Goal: Task Accomplishment & Management: Complete application form

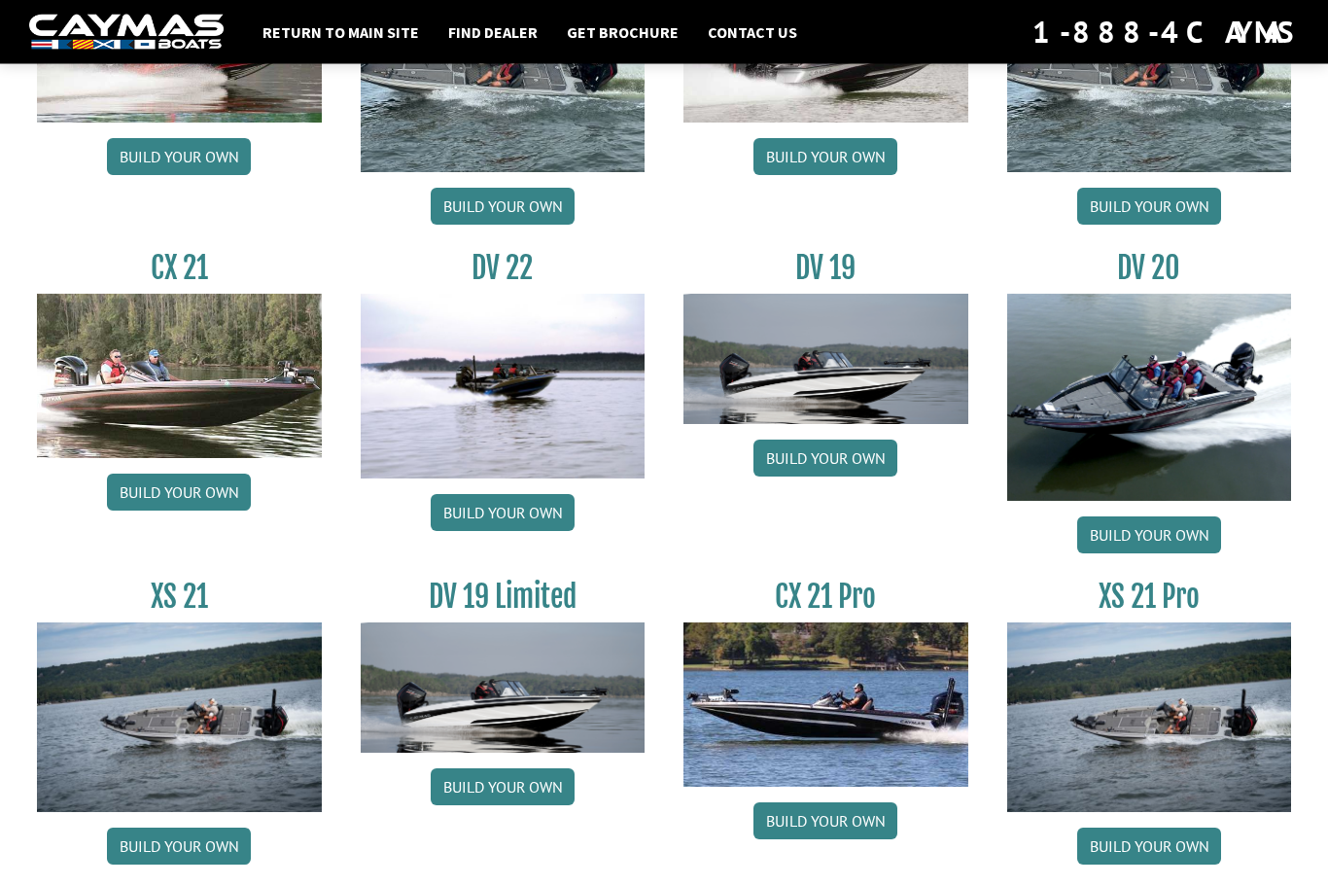
scroll to position [2159, 0]
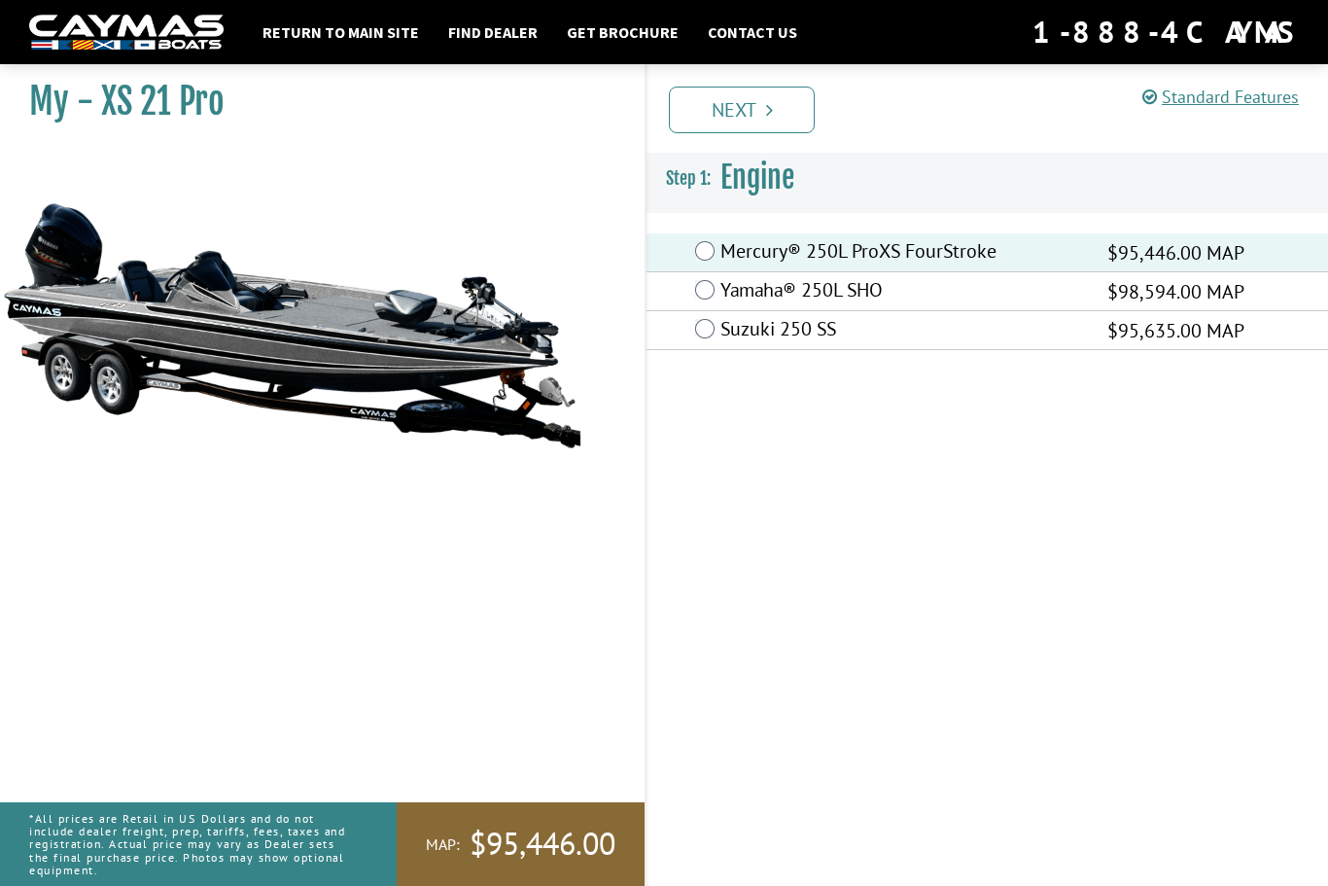
click at [767, 108] on icon "Pagination" at bounding box center [769, 109] width 7 height 19
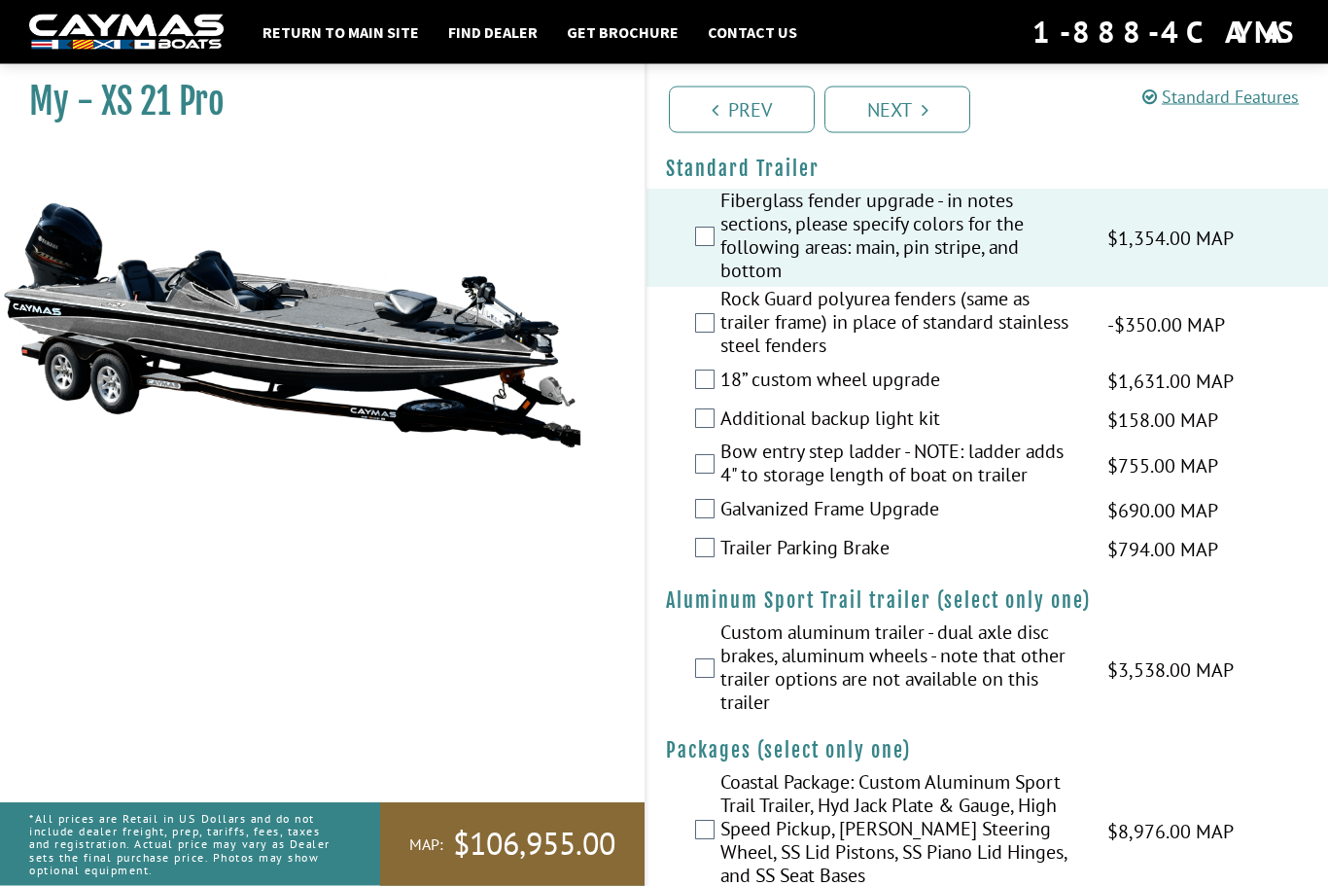
scroll to position [3007, 0]
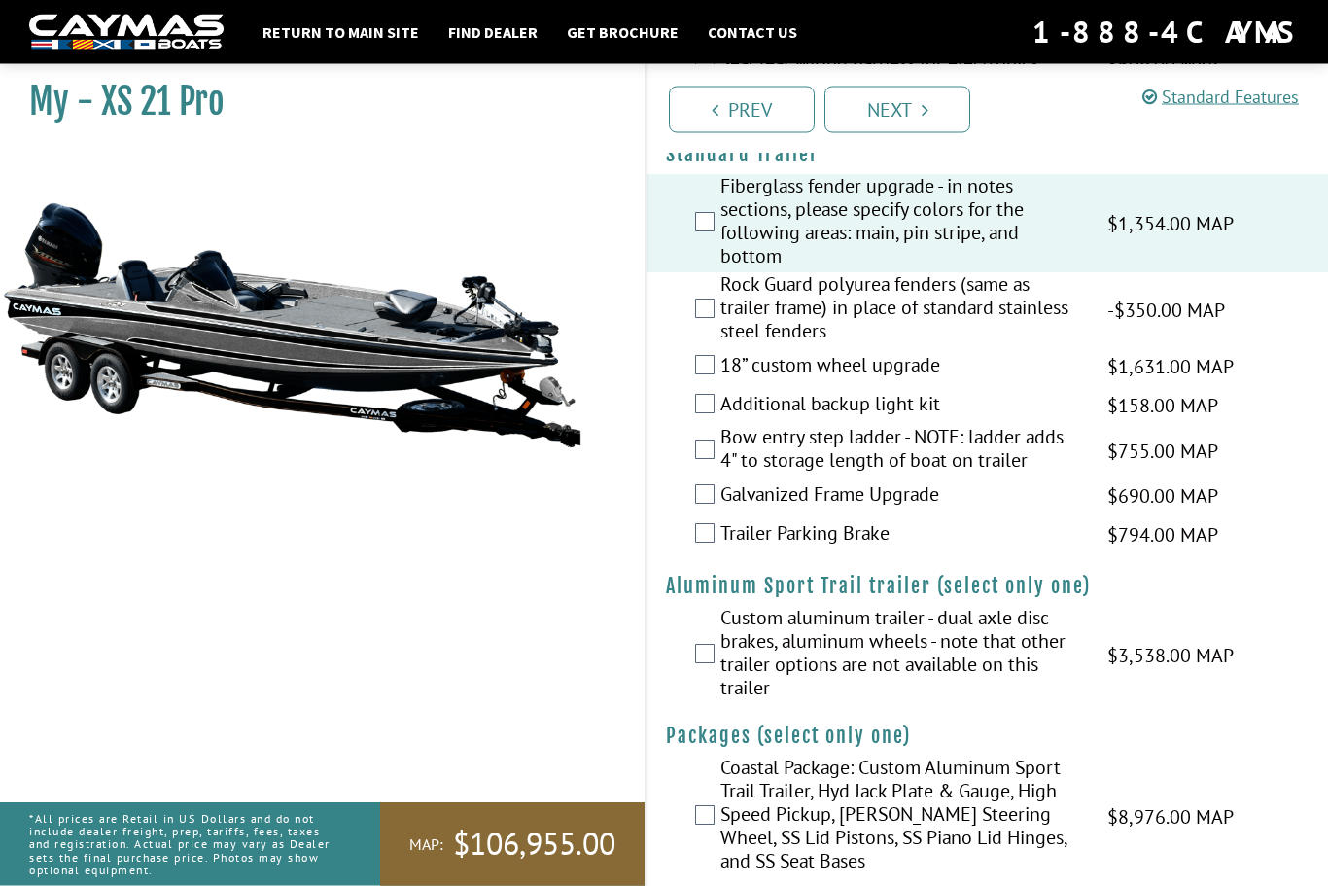
click at [905, 92] on link "Next" at bounding box center [898, 110] width 146 height 47
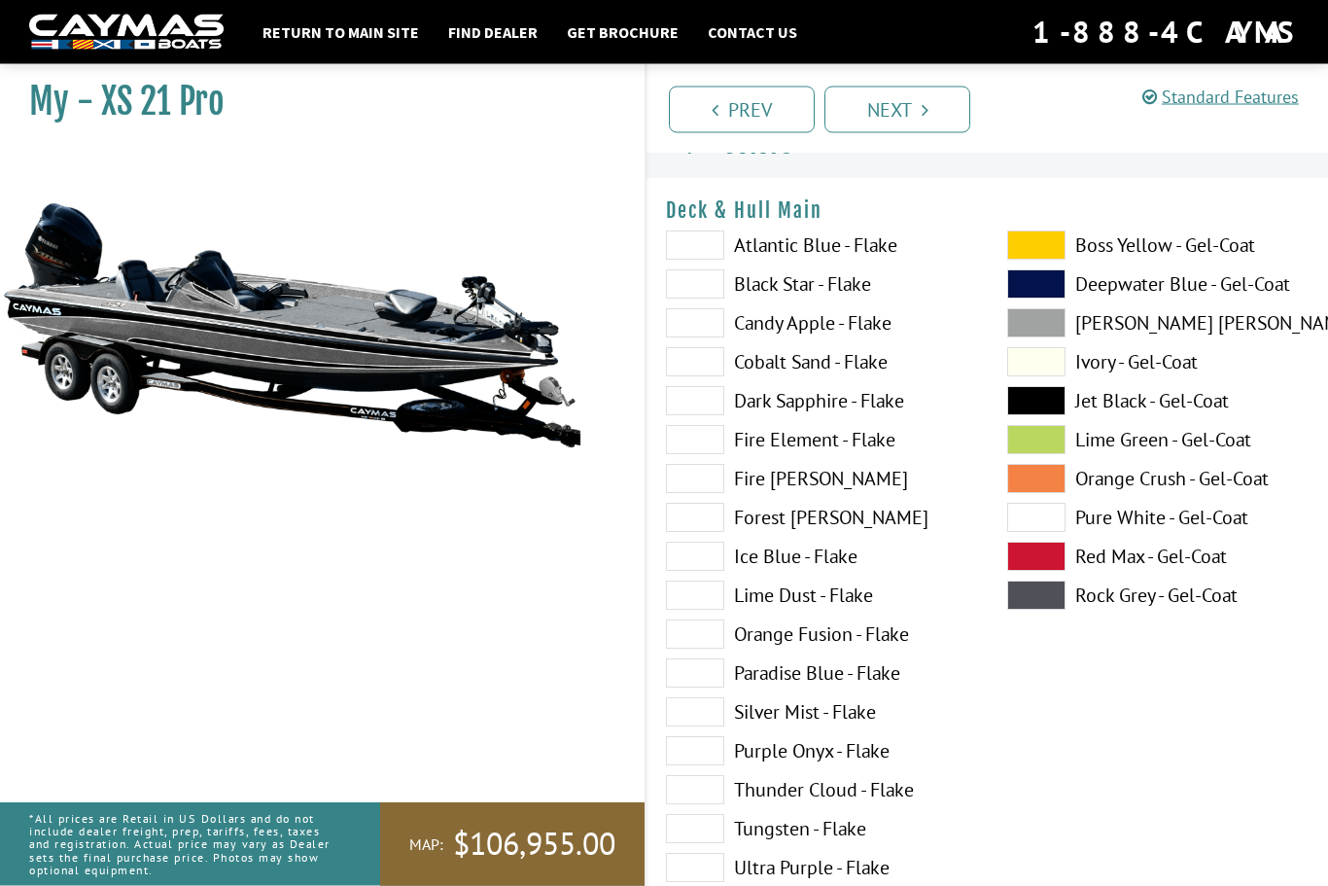
scroll to position [0, 0]
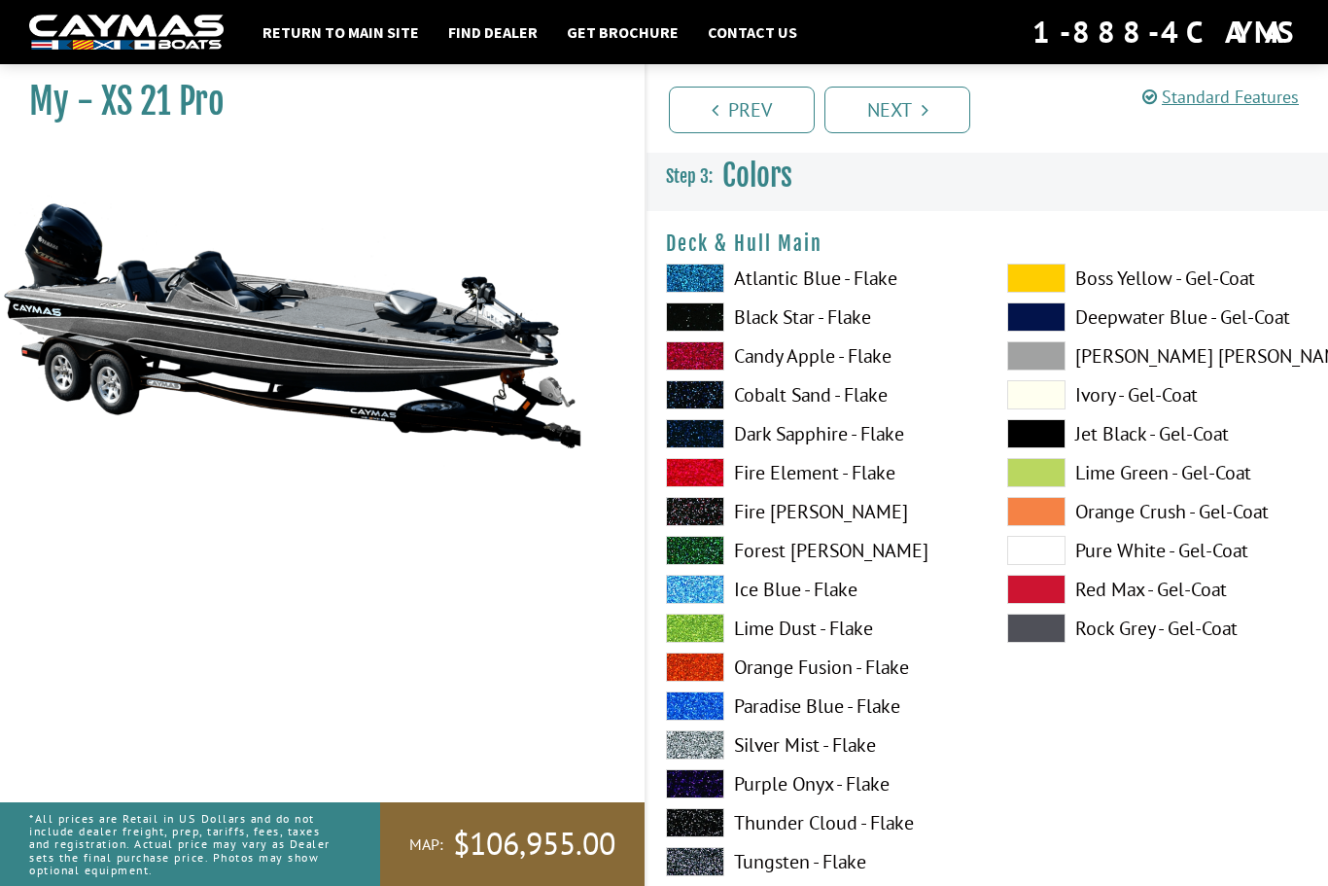
click at [702, 600] on span at bounding box center [695, 589] width 58 height 29
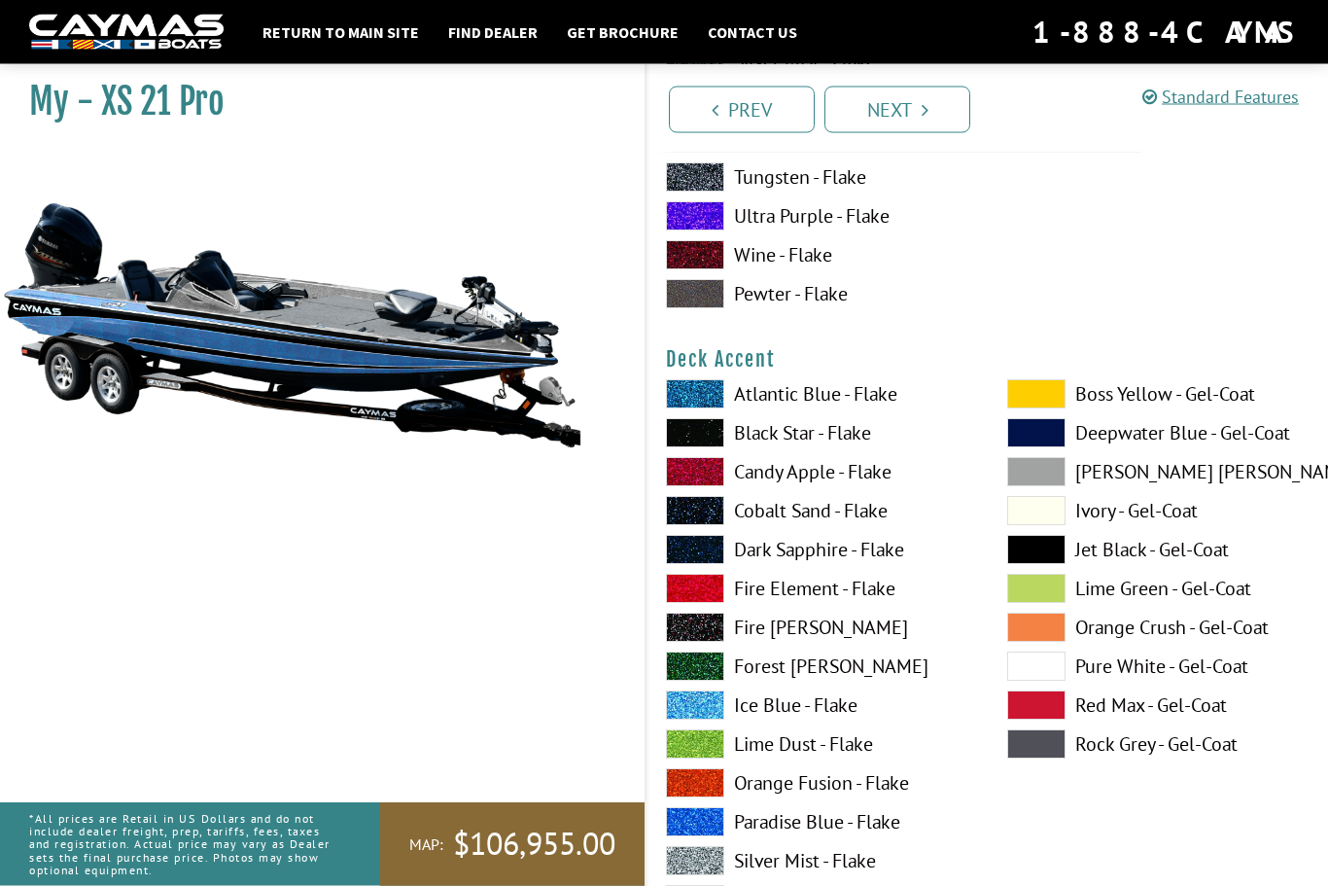
scroll to position [685, 0]
click at [693, 718] on span at bounding box center [695, 705] width 58 height 29
click at [693, 443] on span at bounding box center [695, 432] width 58 height 29
click at [1043, 564] on span at bounding box center [1037, 549] width 58 height 29
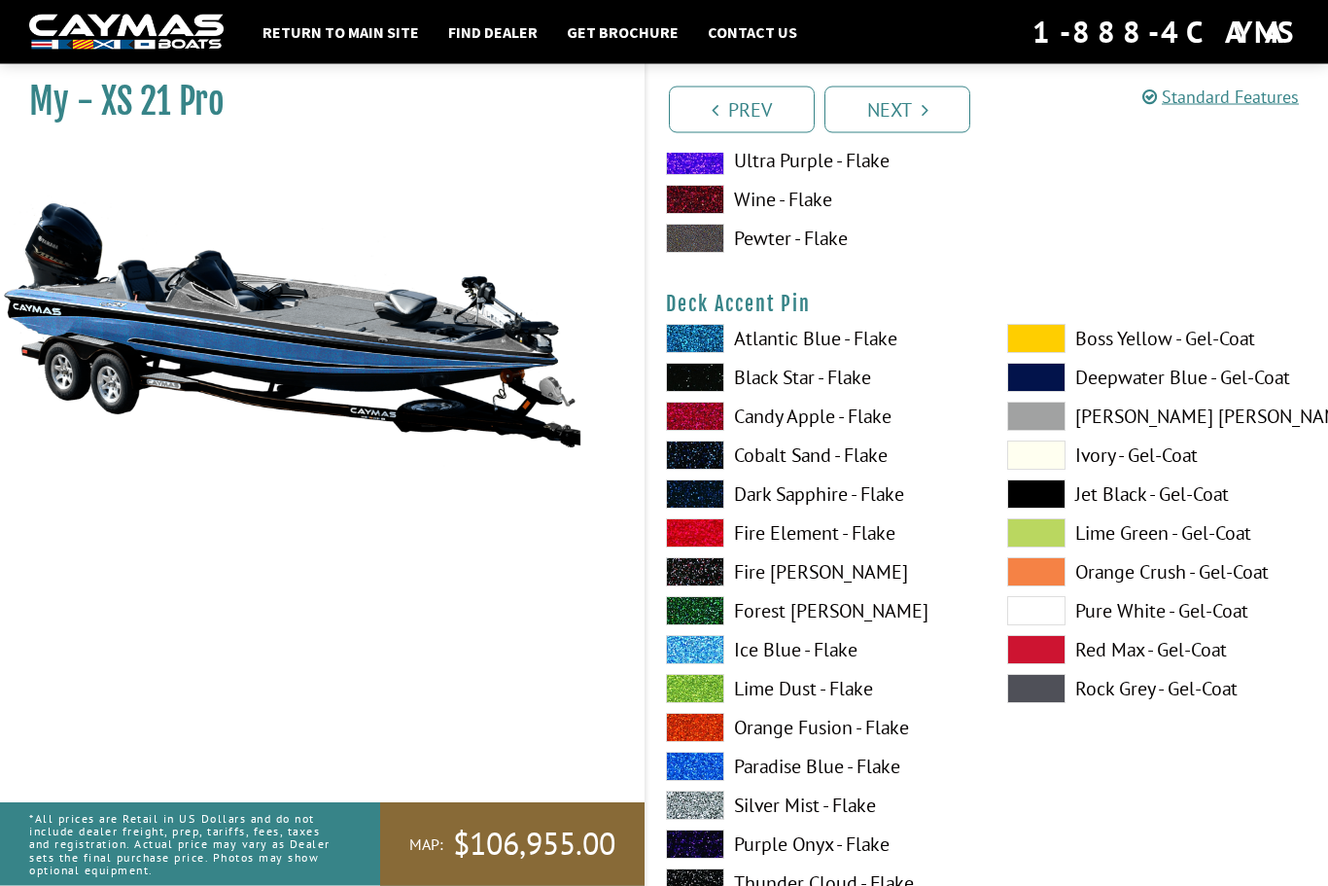
scroll to position [1538, 0]
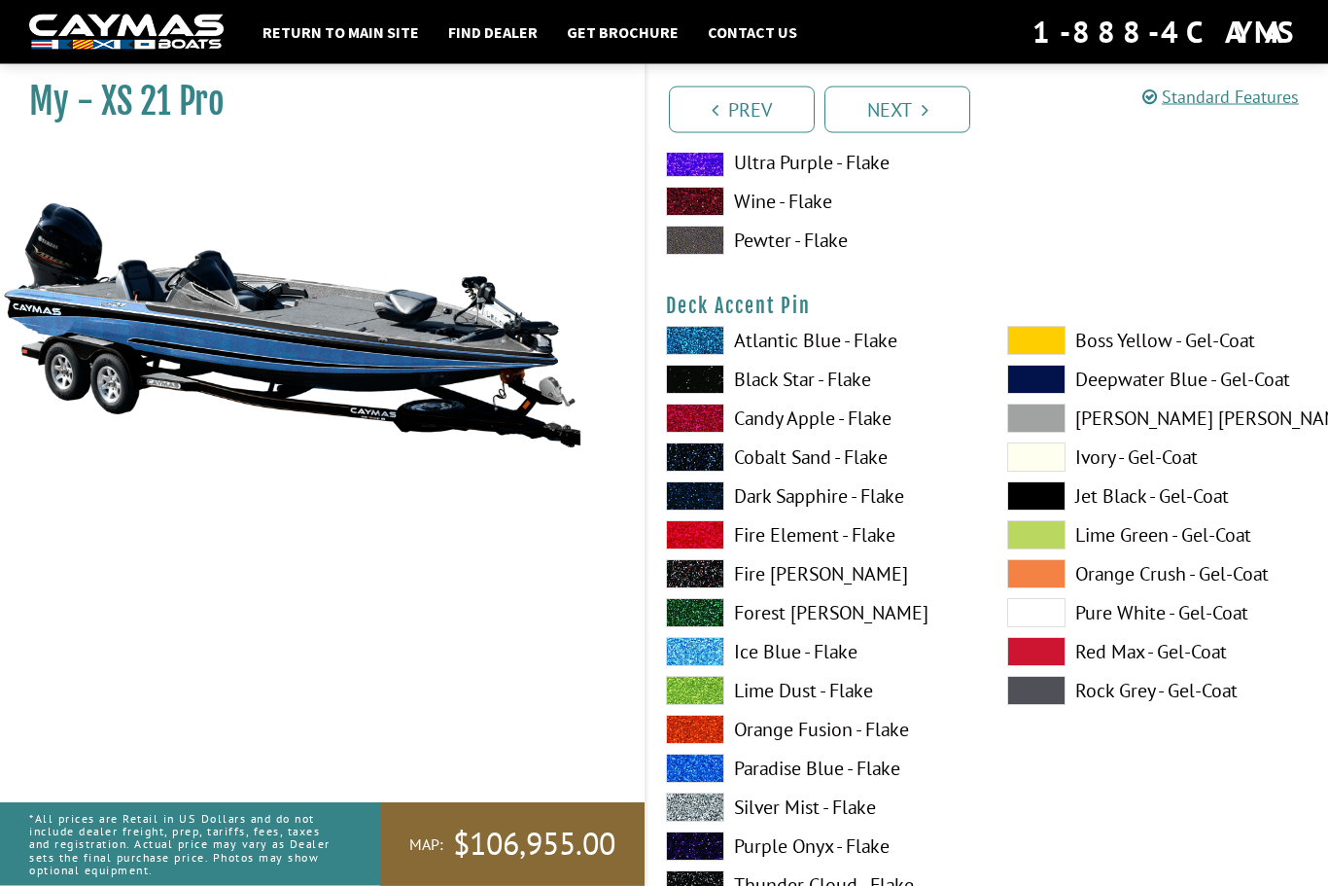
click at [779, 667] on label "Ice Blue - Flake" at bounding box center [817, 652] width 302 height 29
click at [1036, 505] on span at bounding box center [1037, 495] width 58 height 29
click at [707, 666] on span at bounding box center [695, 651] width 58 height 29
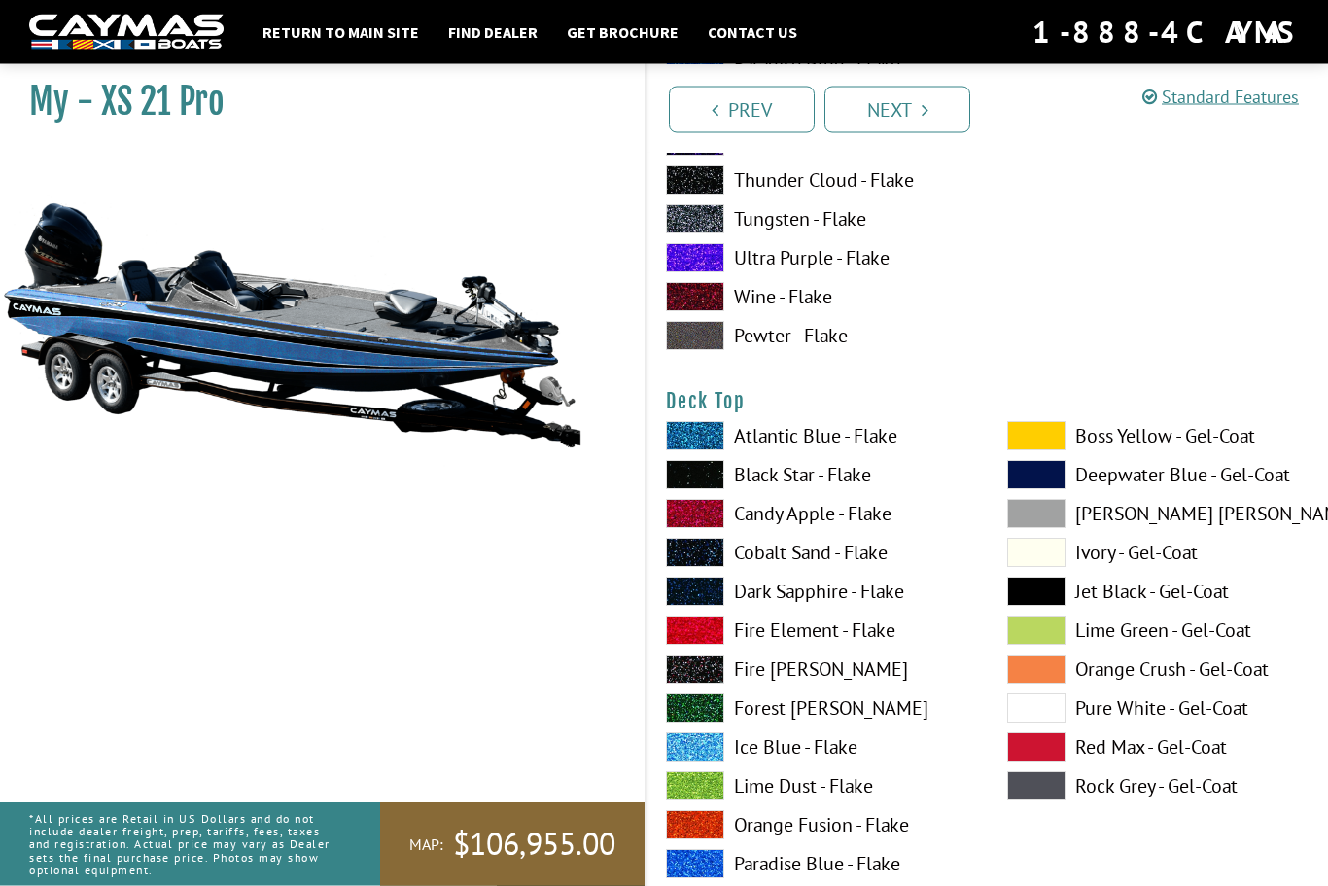
scroll to position [2249, 0]
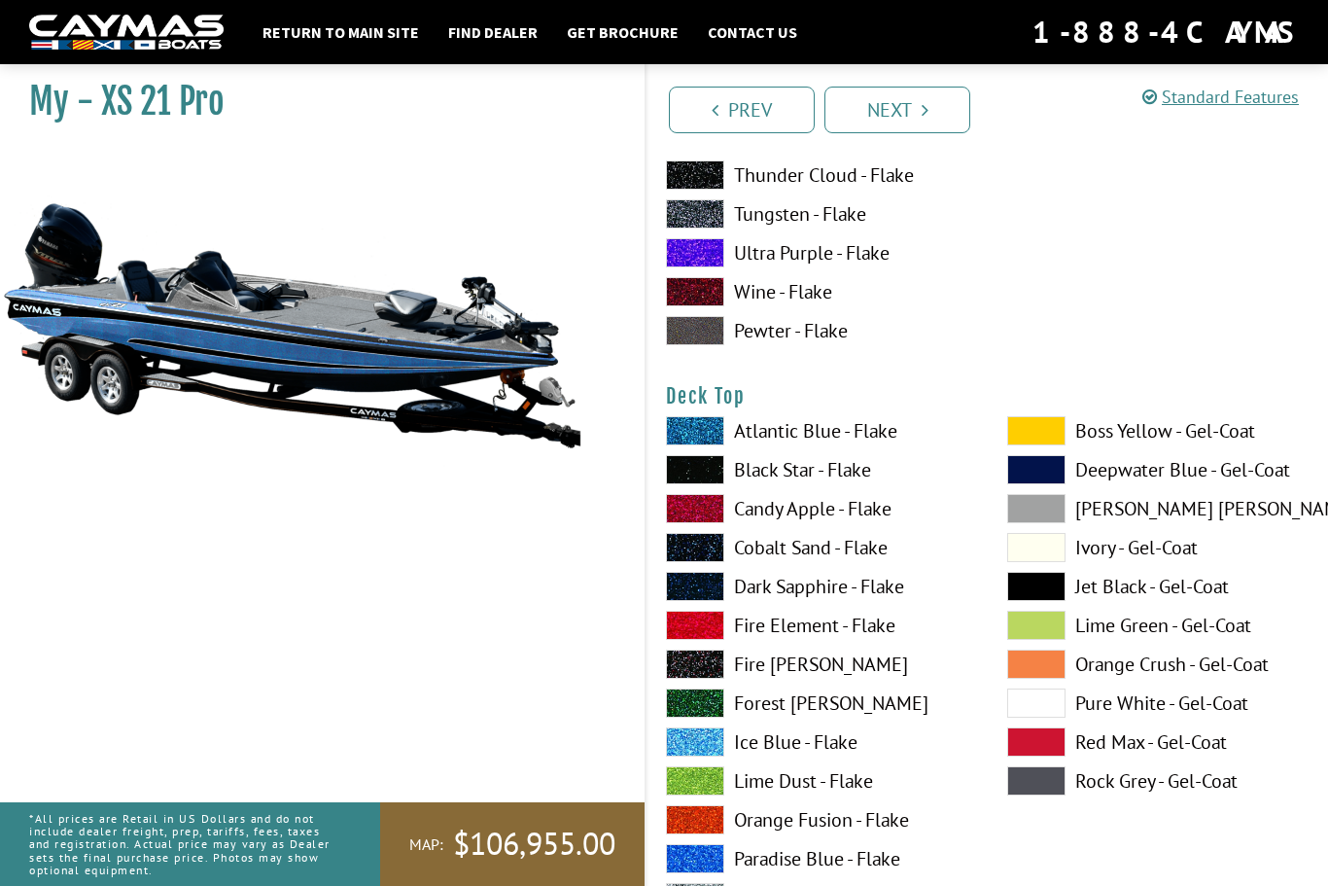
click at [783, 752] on label "Ice Blue - Flake" at bounding box center [817, 741] width 302 height 29
click at [1050, 601] on span at bounding box center [1037, 586] width 58 height 29
click at [700, 757] on span at bounding box center [695, 741] width 58 height 29
click at [1045, 591] on span at bounding box center [1037, 586] width 58 height 29
click at [700, 751] on span at bounding box center [695, 741] width 58 height 29
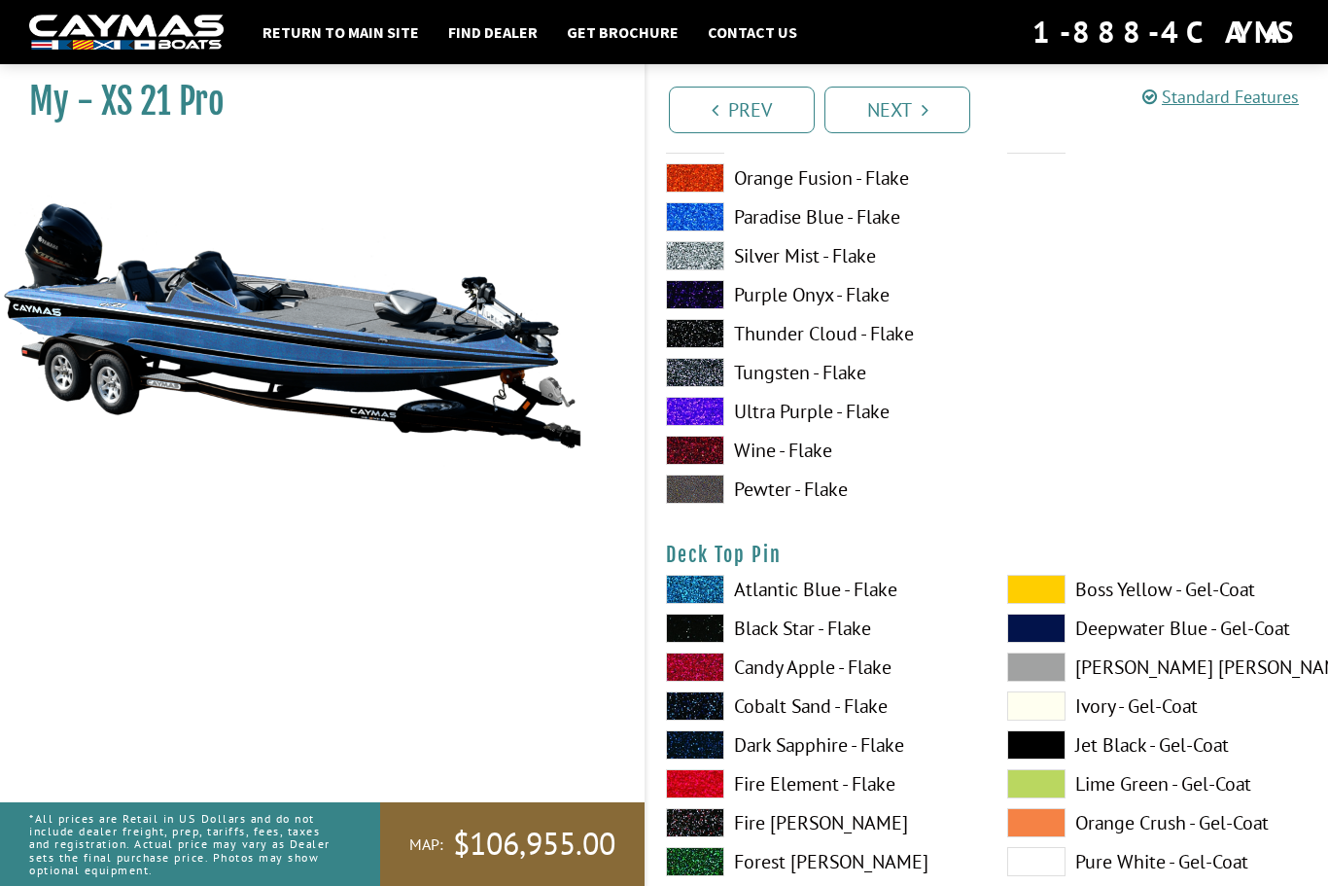
scroll to position [2952, 0]
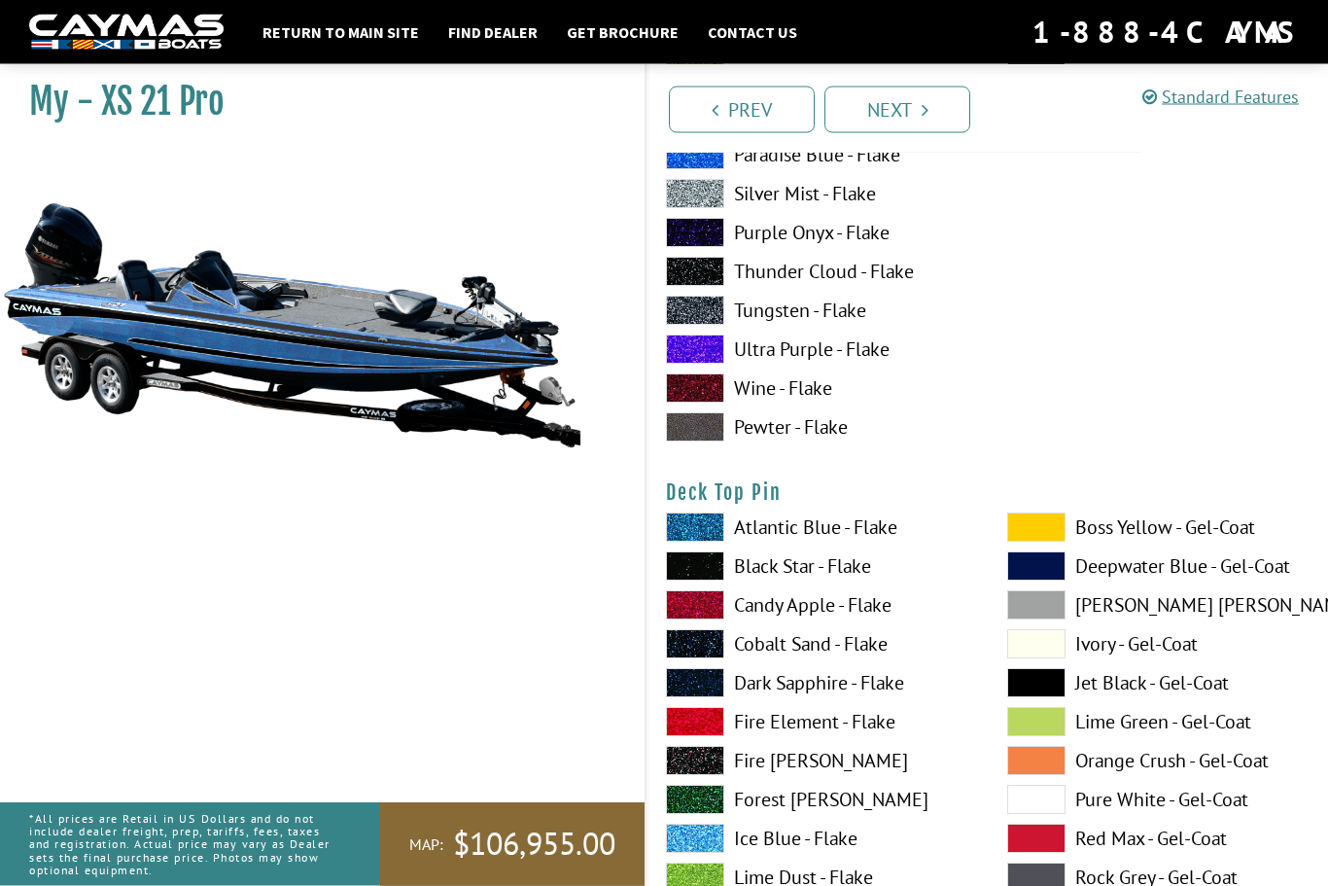
click at [769, 850] on label "Ice Blue - Flake" at bounding box center [817, 839] width 302 height 29
click at [1029, 696] on span at bounding box center [1037, 682] width 58 height 29
click at [700, 853] on span at bounding box center [695, 838] width 58 height 29
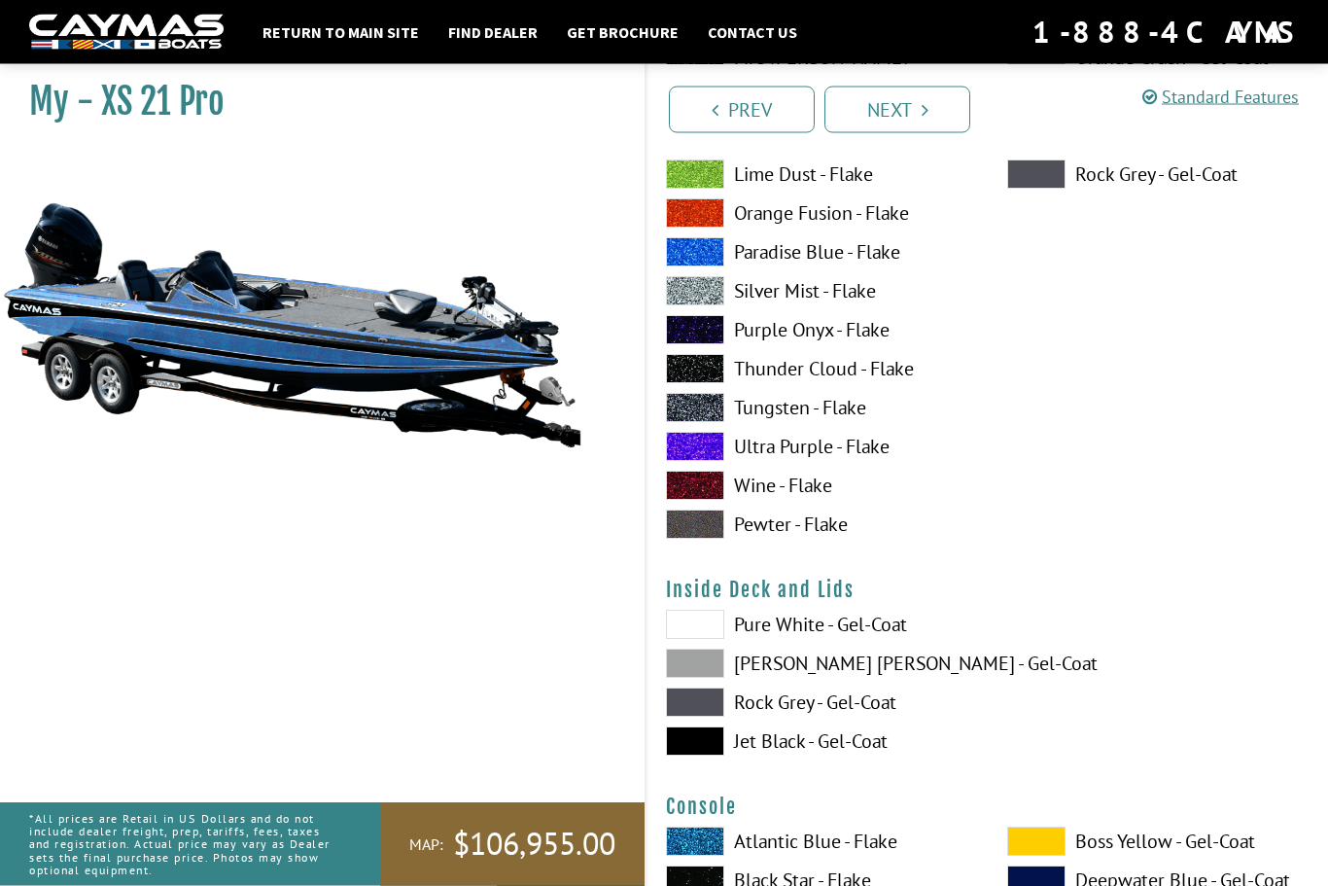
scroll to position [3656, 0]
click at [694, 639] on span at bounding box center [695, 624] width 58 height 29
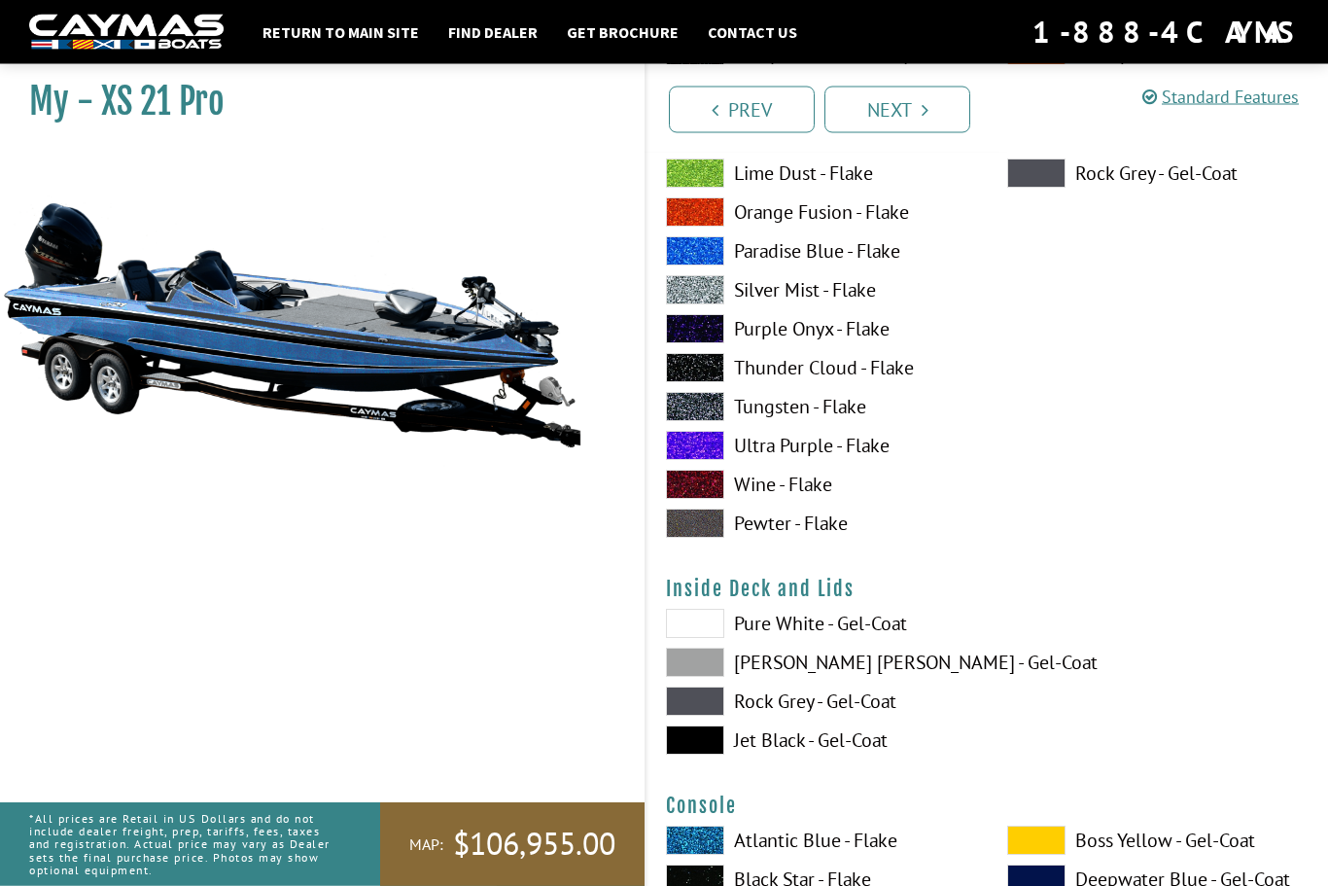
scroll to position [3657, 0]
click at [693, 677] on span at bounding box center [695, 662] width 58 height 29
click at [700, 755] on span at bounding box center [695, 740] width 58 height 29
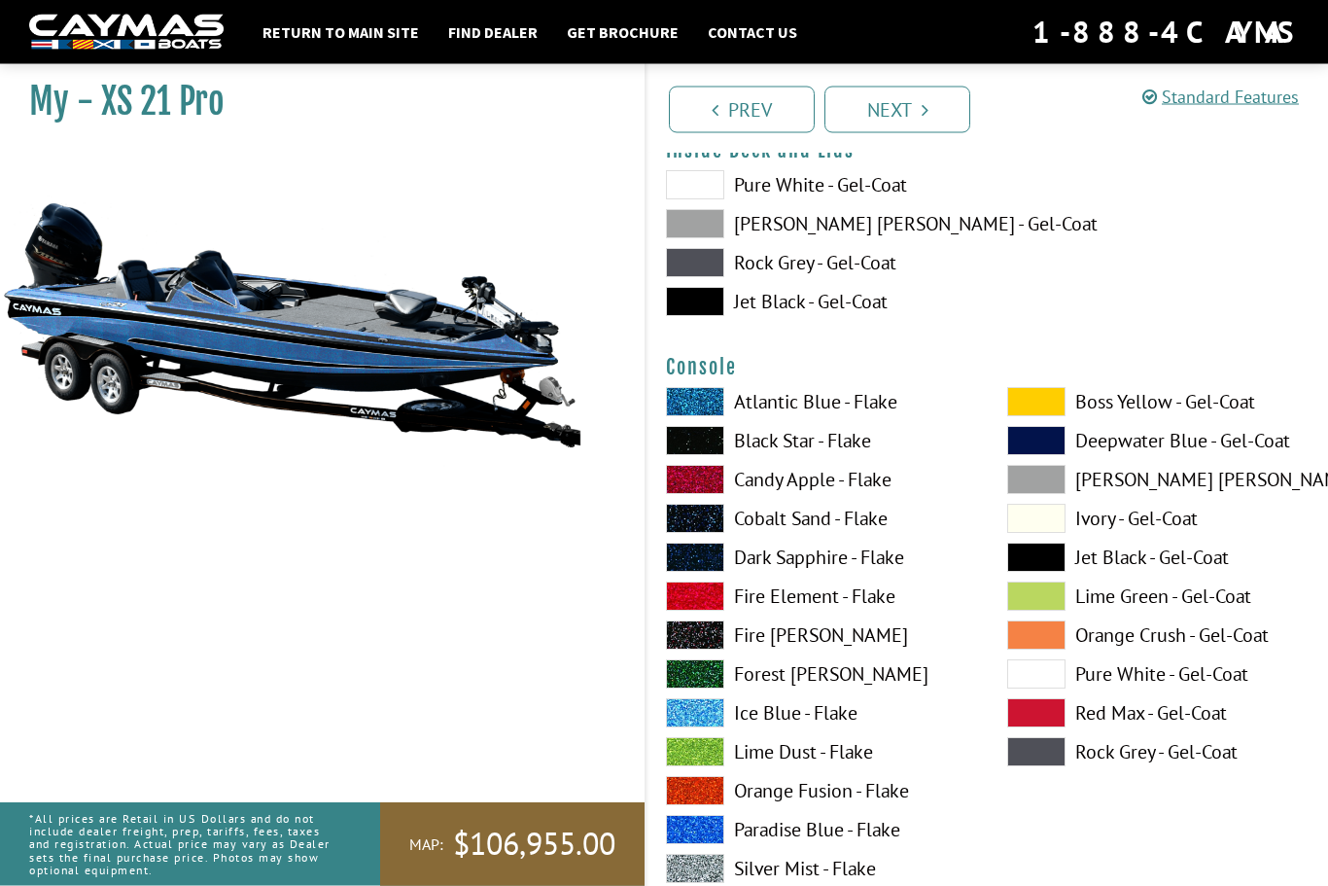
scroll to position [4156, 0]
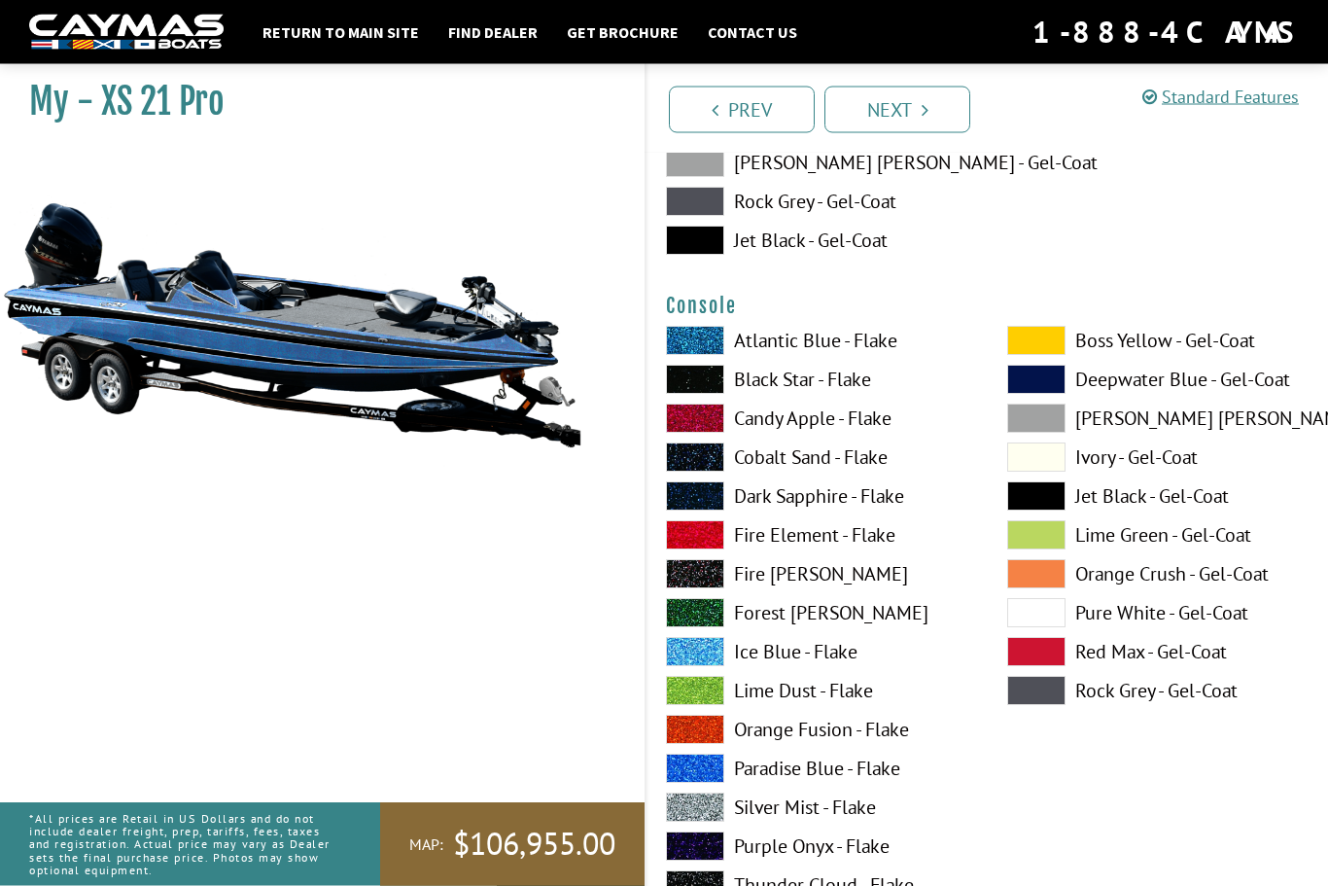
click at [697, 667] on span at bounding box center [695, 652] width 58 height 29
click at [1034, 511] on span at bounding box center [1037, 495] width 58 height 29
click at [700, 666] on span at bounding box center [695, 651] width 58 height 29
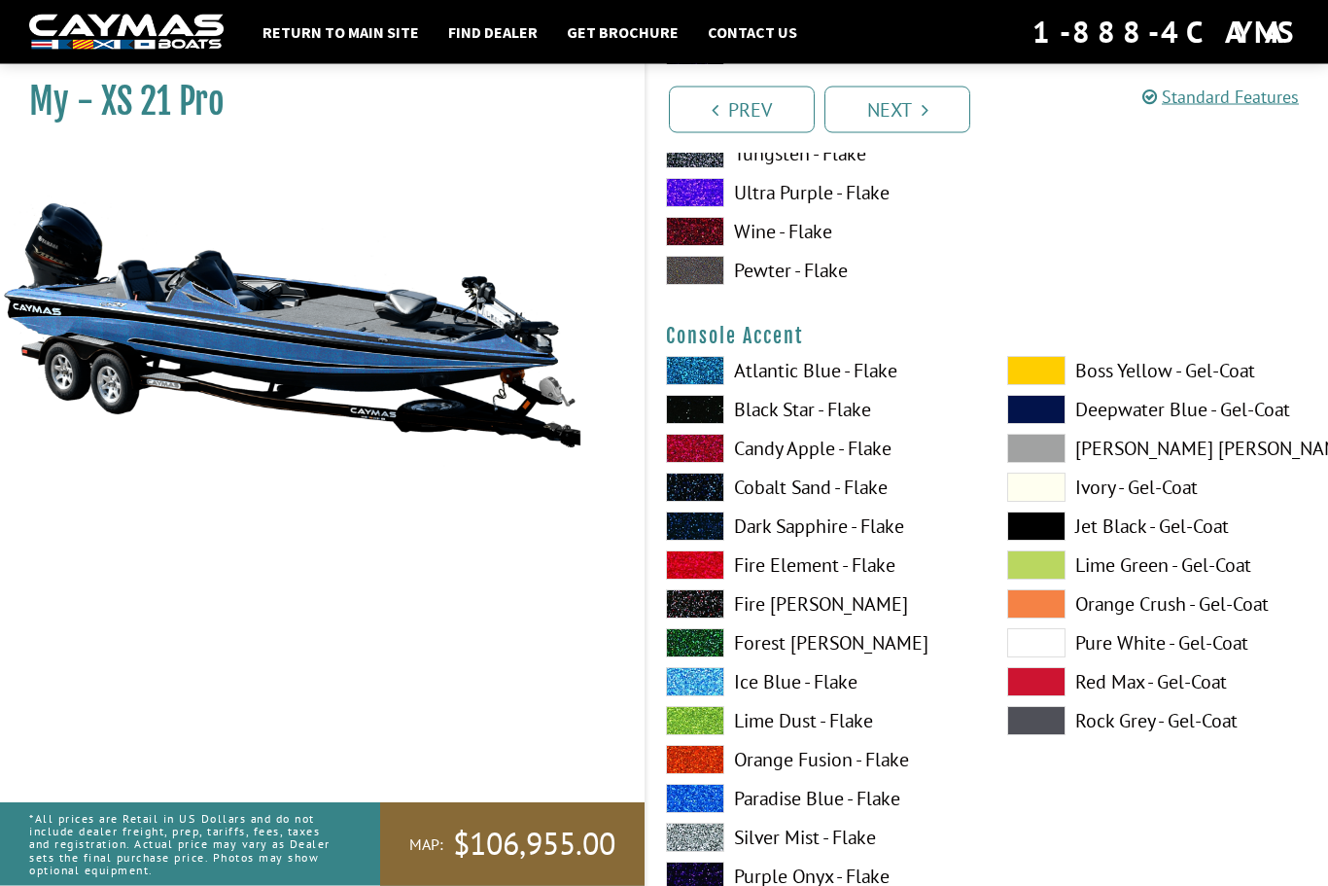
scroll to position [4927, 0]
click at [1057, 541] on span at bounding box center [1037, 526] width 58 height 29
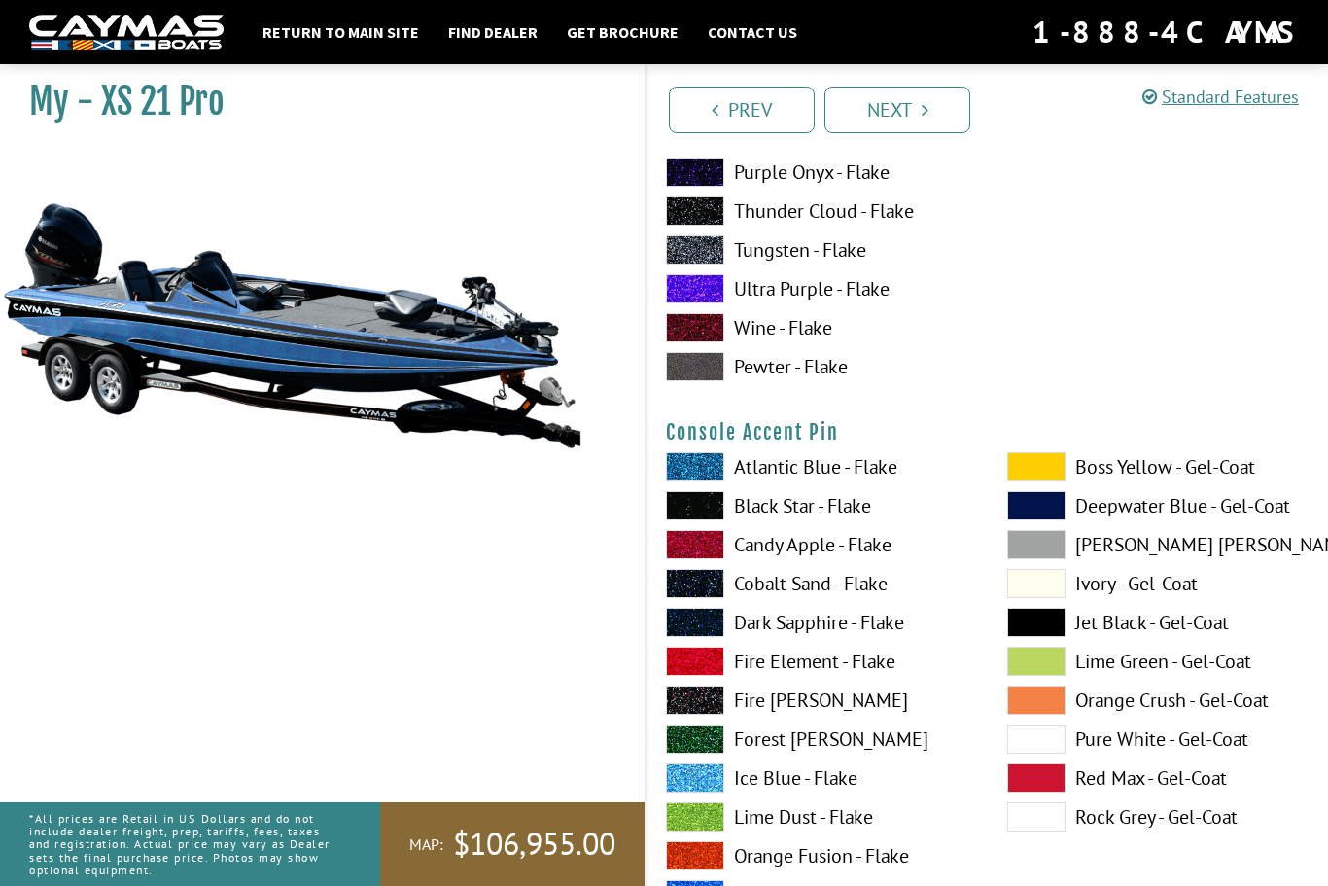
scroll to position [5653, 0]
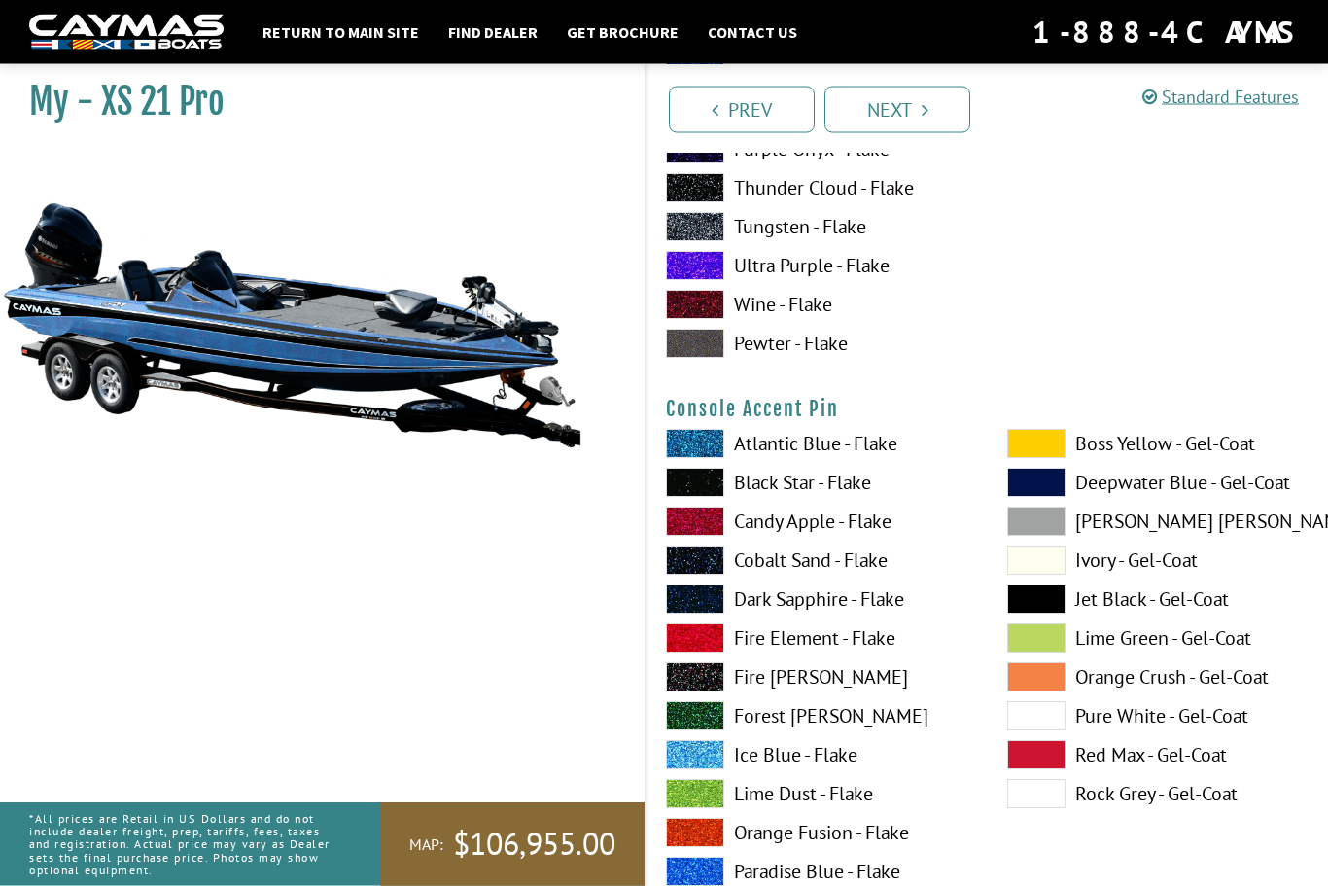
click at [1038, 615] on span at bounding box center [1037, 599] width 58 height 29
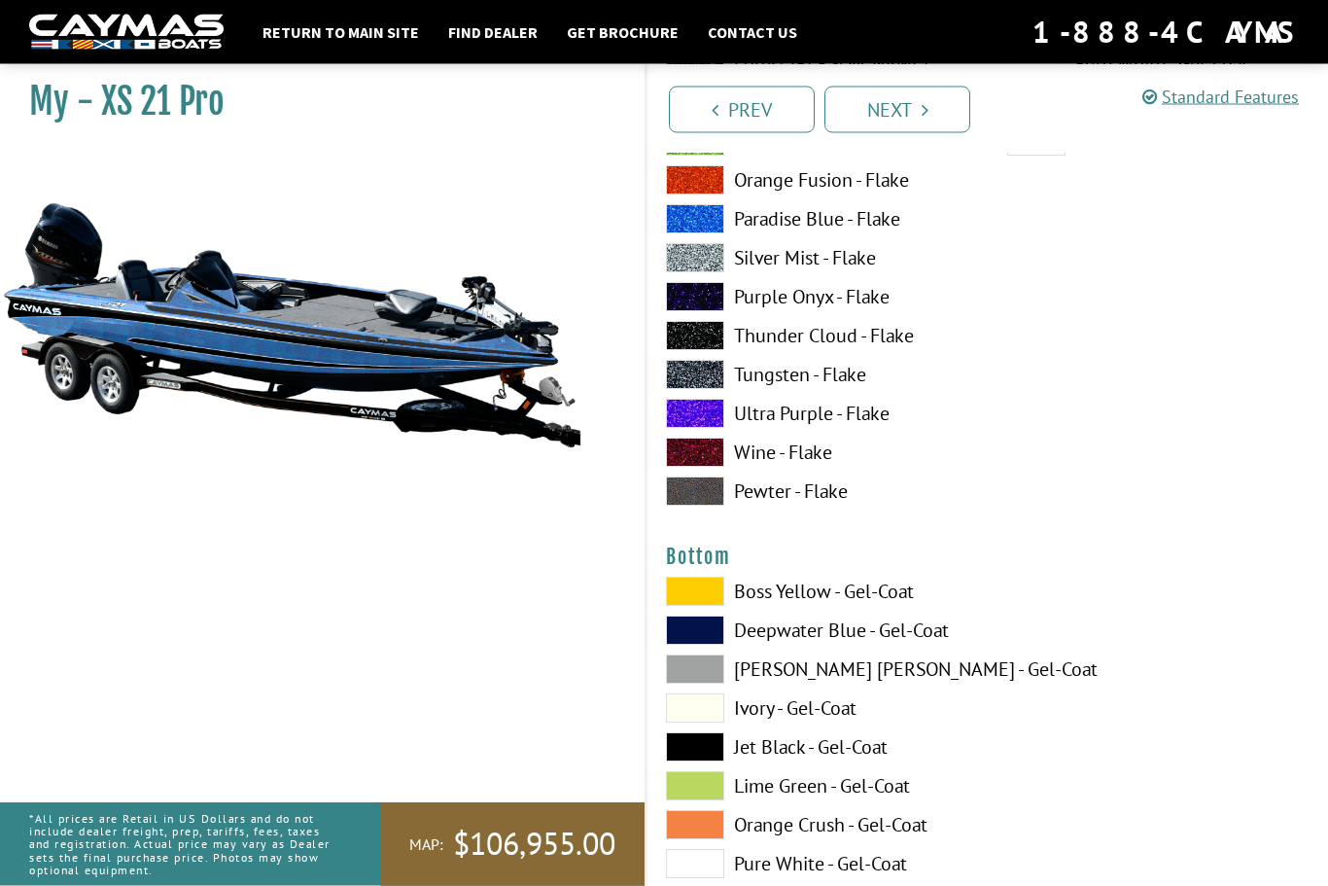
scroll to position [6308, 0]
click at [695, 761] on span at bounding box center [695, 745] width 58 height 29
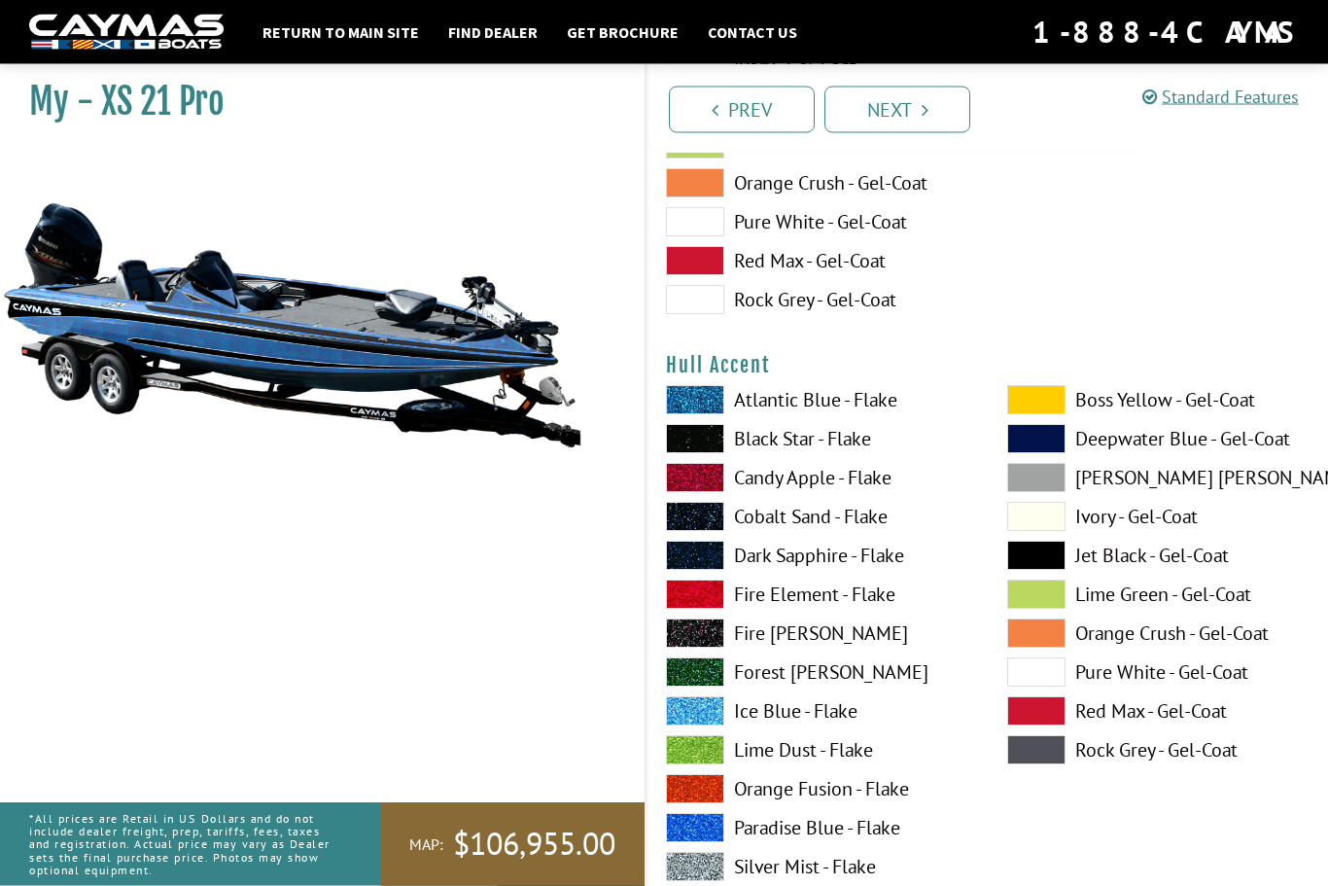
scroll to position [6949, 0]
click at [697, 726] on span at bounding box center [695, 710] width 58 height 29
click at [1043, 570] on span at bounding box center [1037, 555] width 58 height 29
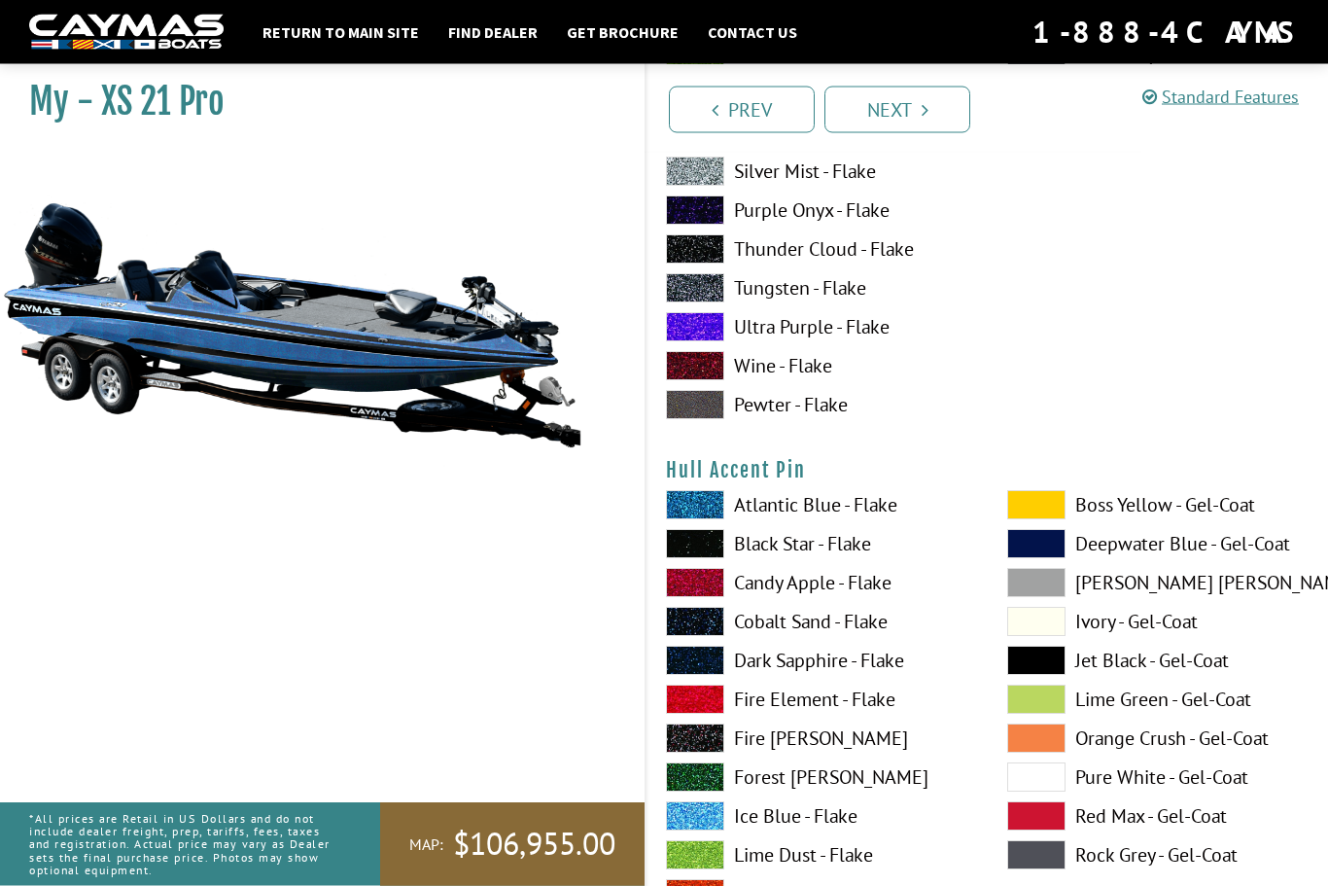
scroll to position [7644, 0]
click at [691, 831] on span at bounding box center [695, 815] width 58 height 29
click at [1048, 675] on span at bounding box center [1037, 660] width 58 height 29
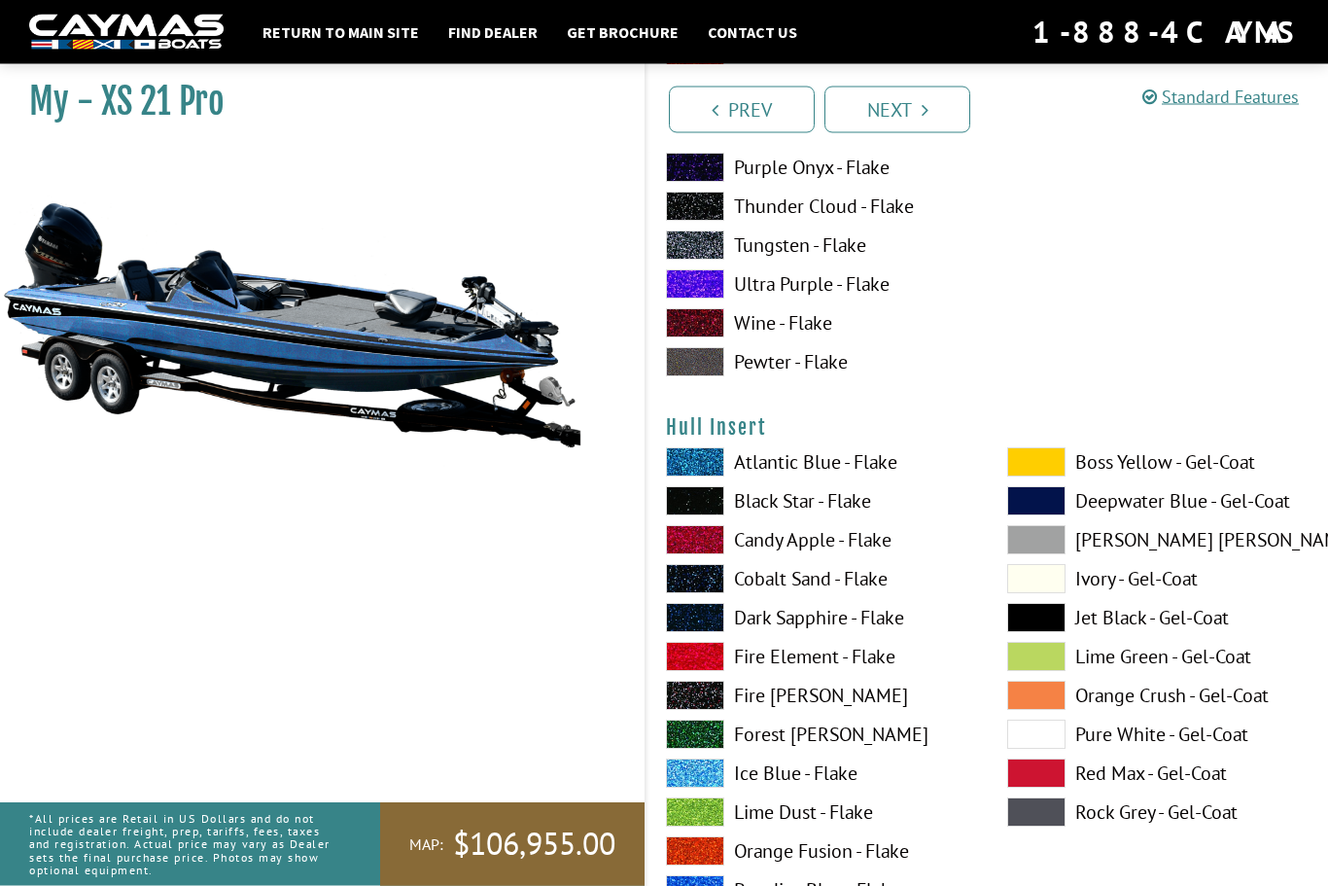
scroll to position [8487, 0]
click at [699, 788] on span at bounding box center [695, 773] width 58 height 29
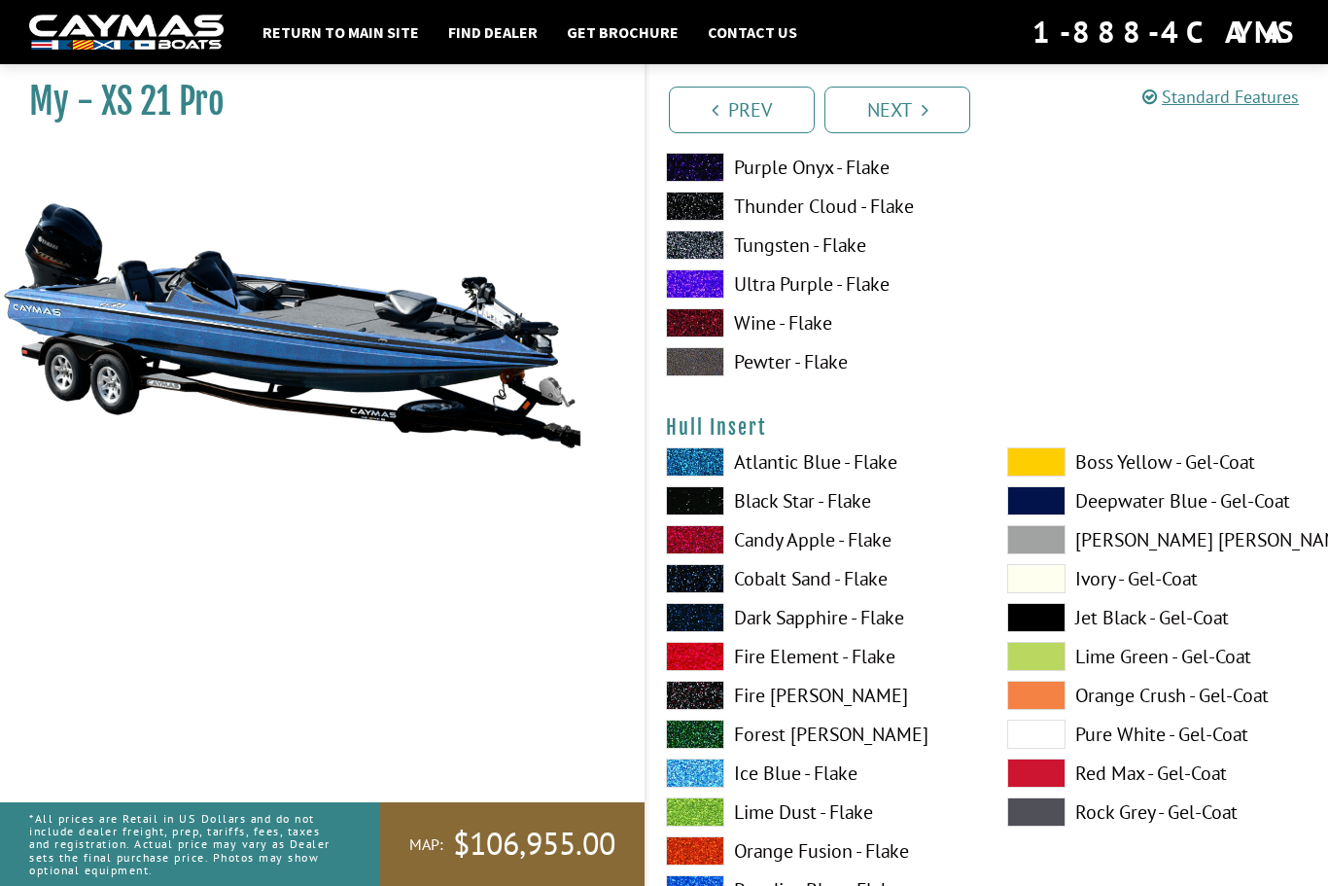
click at [1038, 632] on span at bounding box center [1037, 617] width 58 height 29
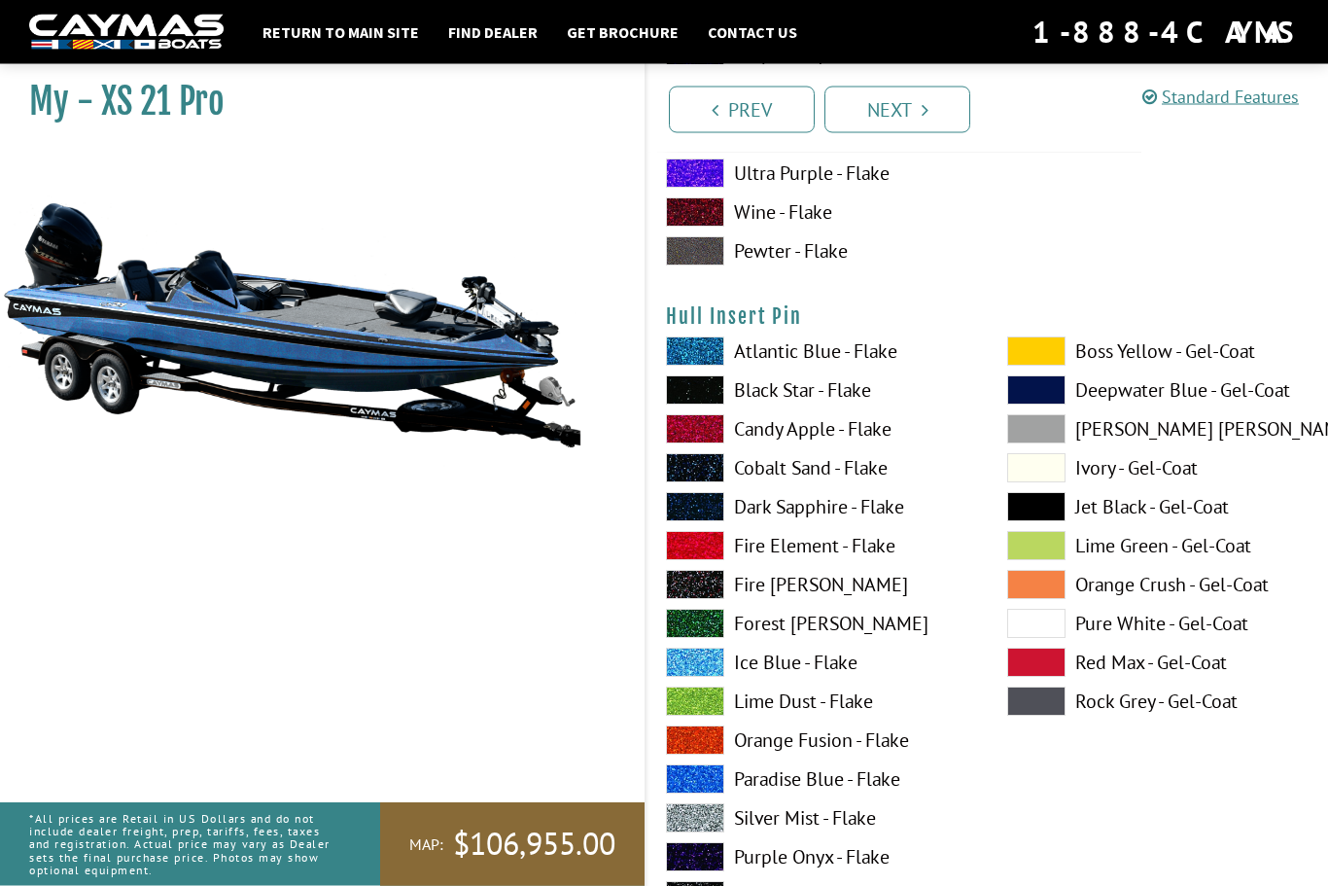
scroll to position [9399, 0]
click at [1041, 521] on span at bounding box center [1037, 506] width 58 height 29
click at [702, 674] on span at bounding box center [695, 662] width 58 height 29
click at [1039, 521] on span at bounding box center [1037, 506] width 58 height 29
click at [702, 677] on span at bounding box center [695, 662] width 58 height 29
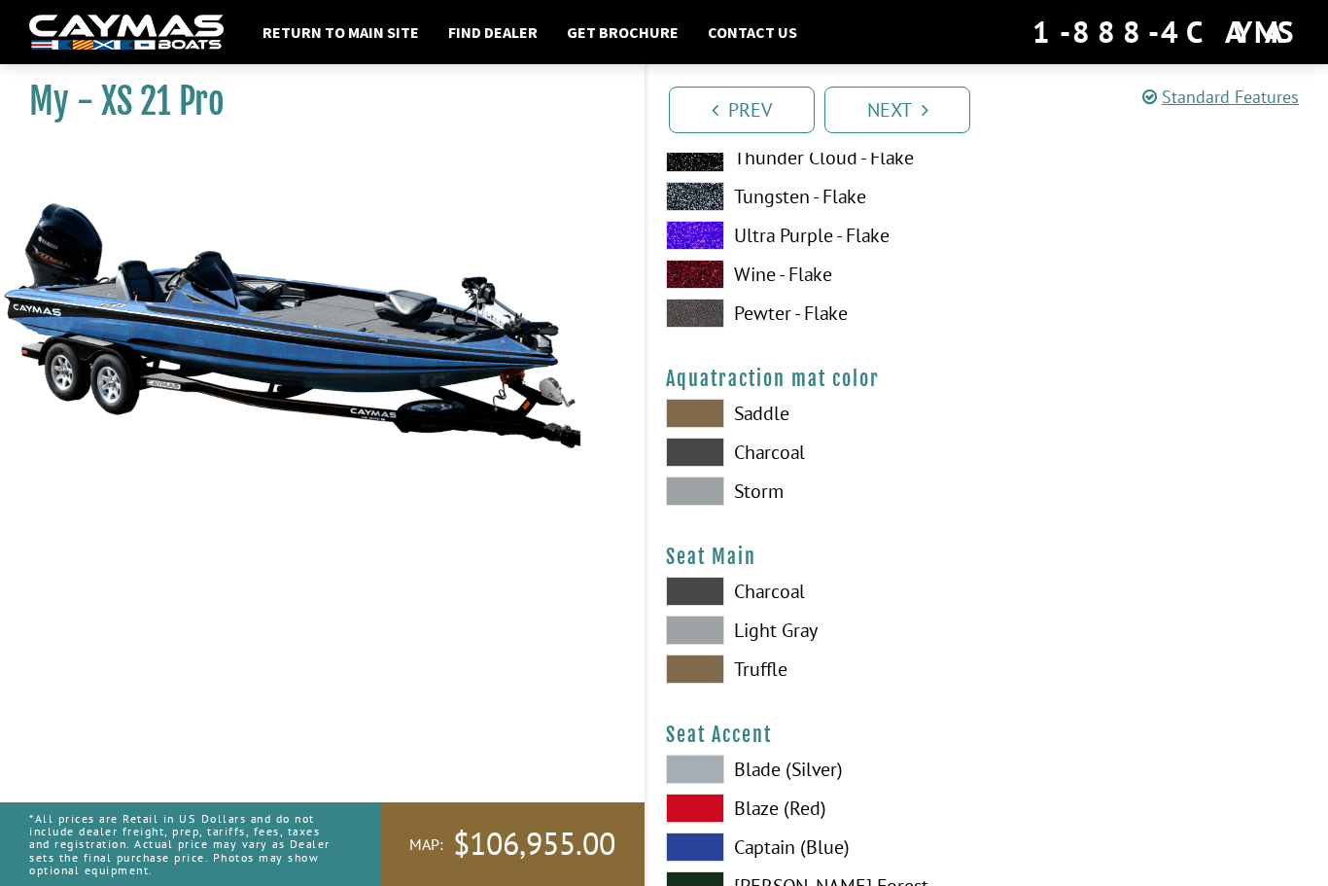
scroll to position [10154, 0]
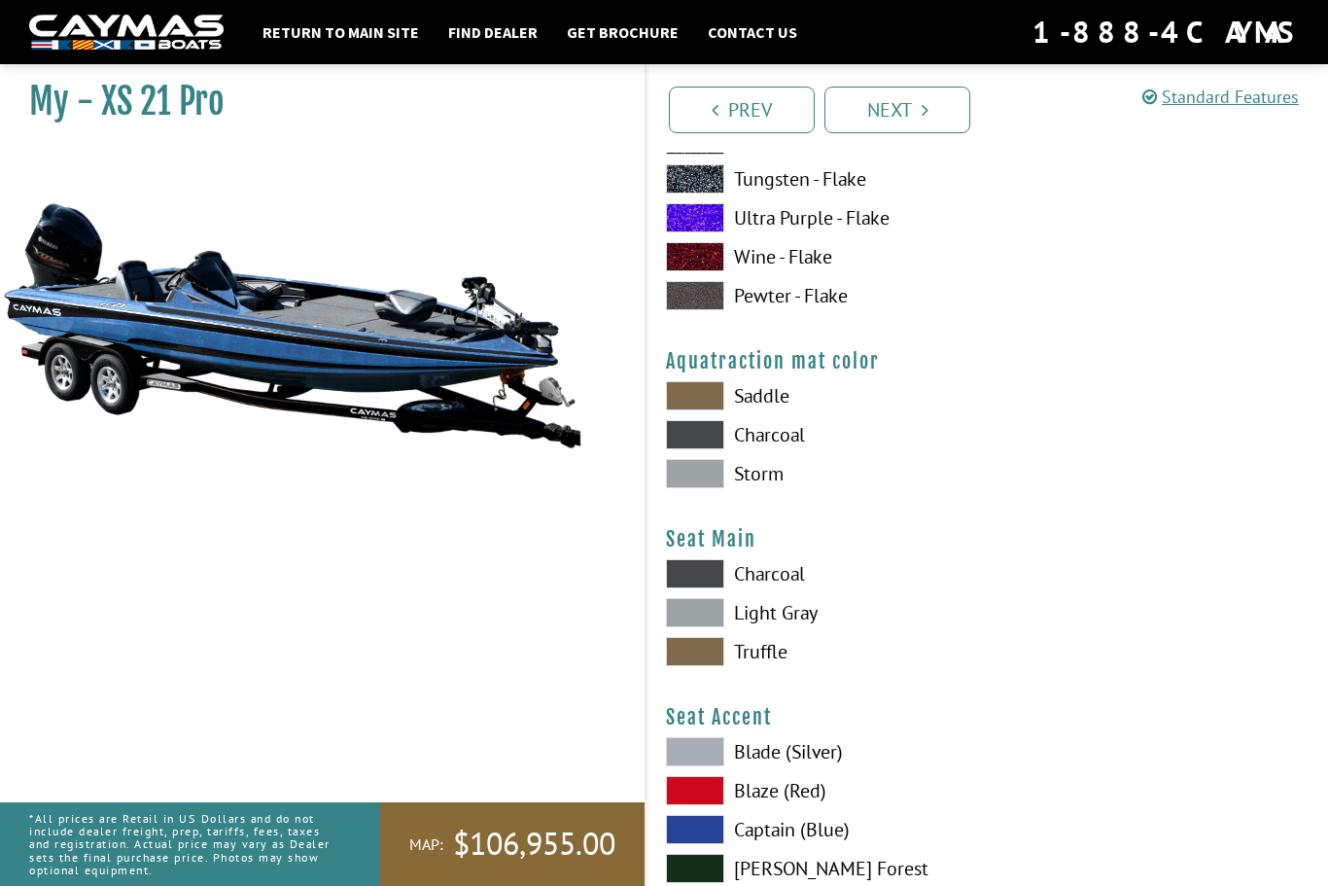
click at [684, 488] on span at bounding box center [695, 473] width 58 height 29
click at [700, 449] on span at bounding box center [695, 434] width 58 height 29
click at [701, 488] on span at bounding box center [695, 473] width 58 height 29
click at [702, 449] on span at bounding box center [695, 434] width 58 height 29
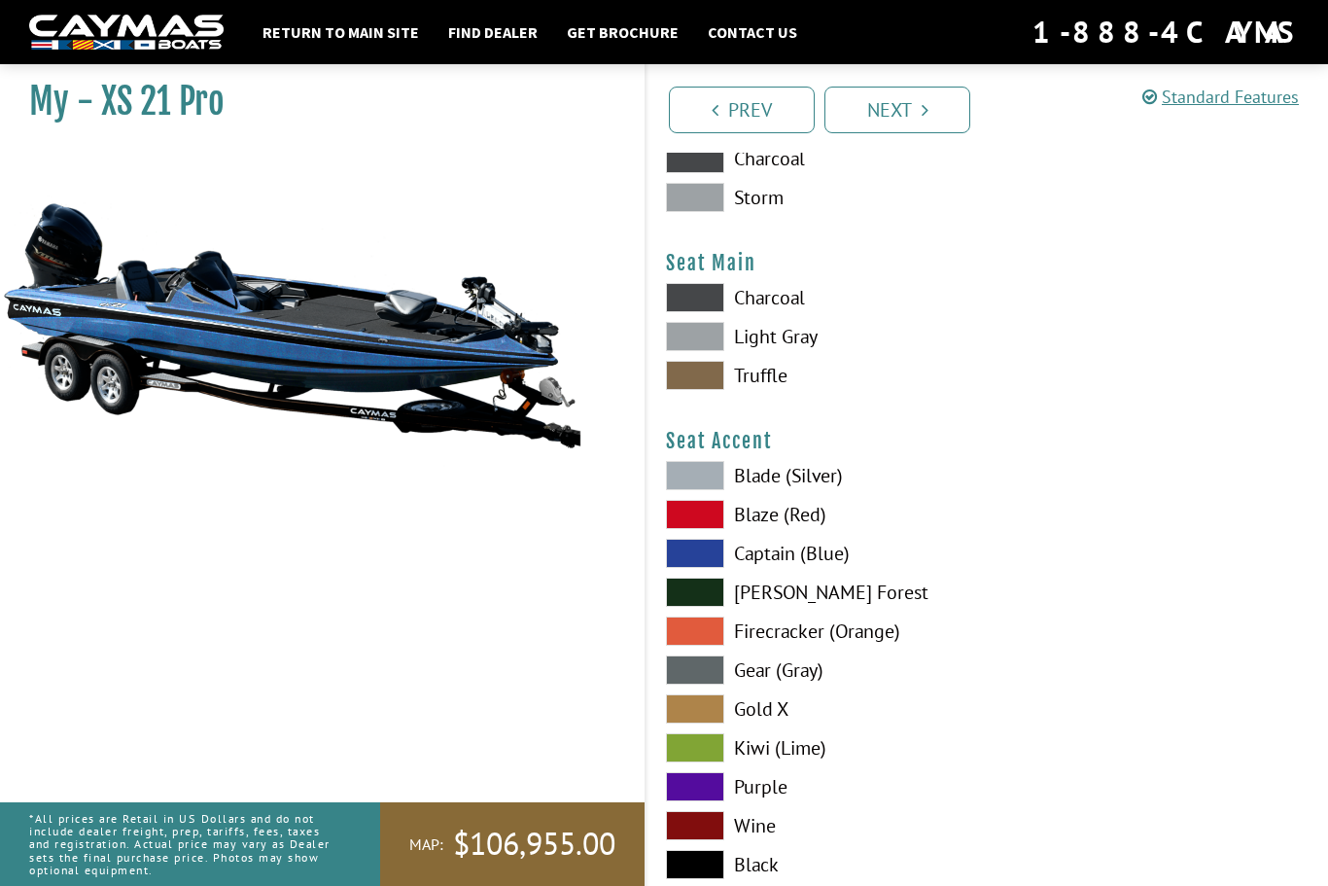
scroll to position [10433, 0]
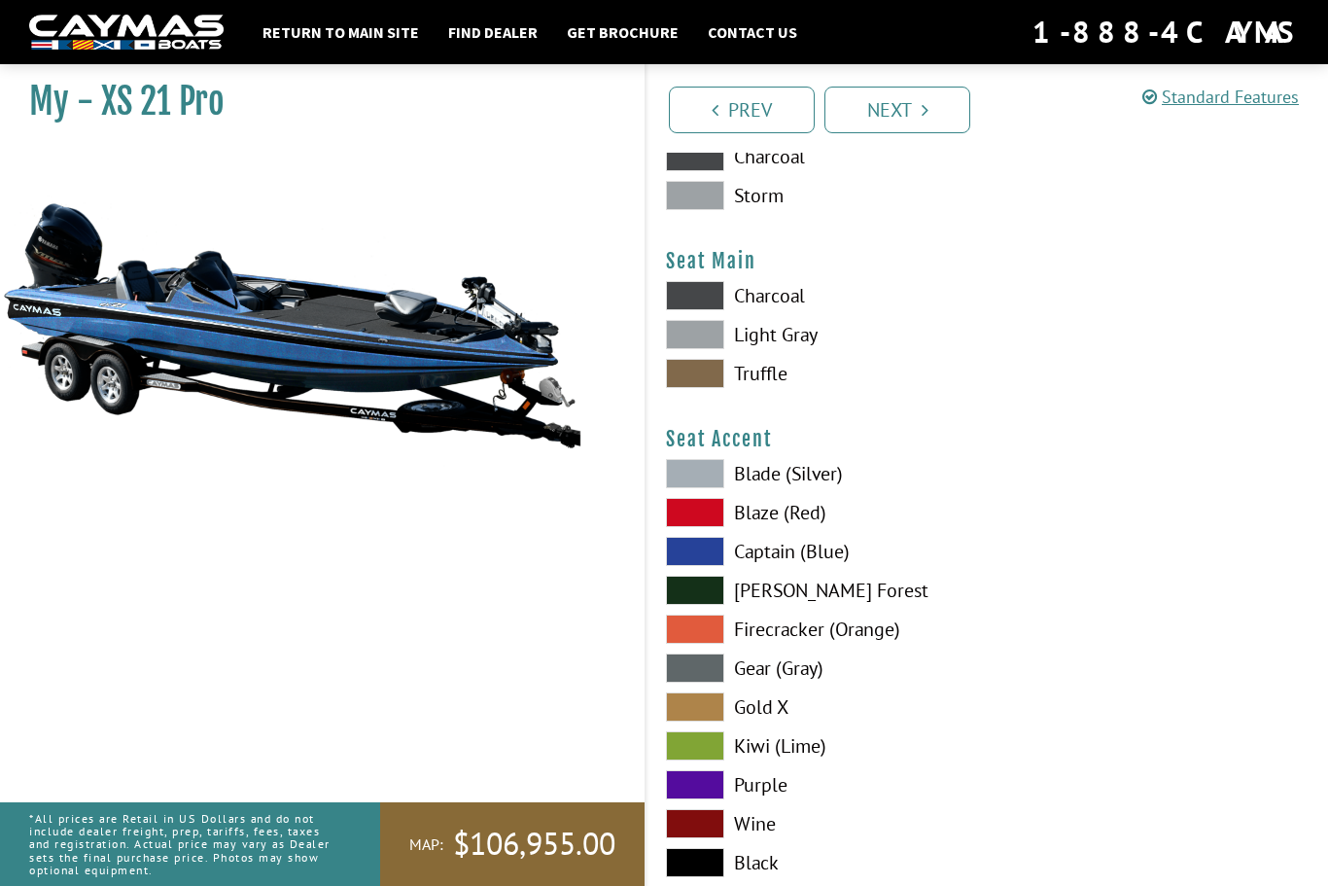
click at [703, 388] on span at bounding box center [695, 373] width 58 height 29
click at [702, 349] on span at bounding box center [695, 334] width 58 height 29
click at [699, 310] on span at bounding box center [695, 295] width 58 height 29
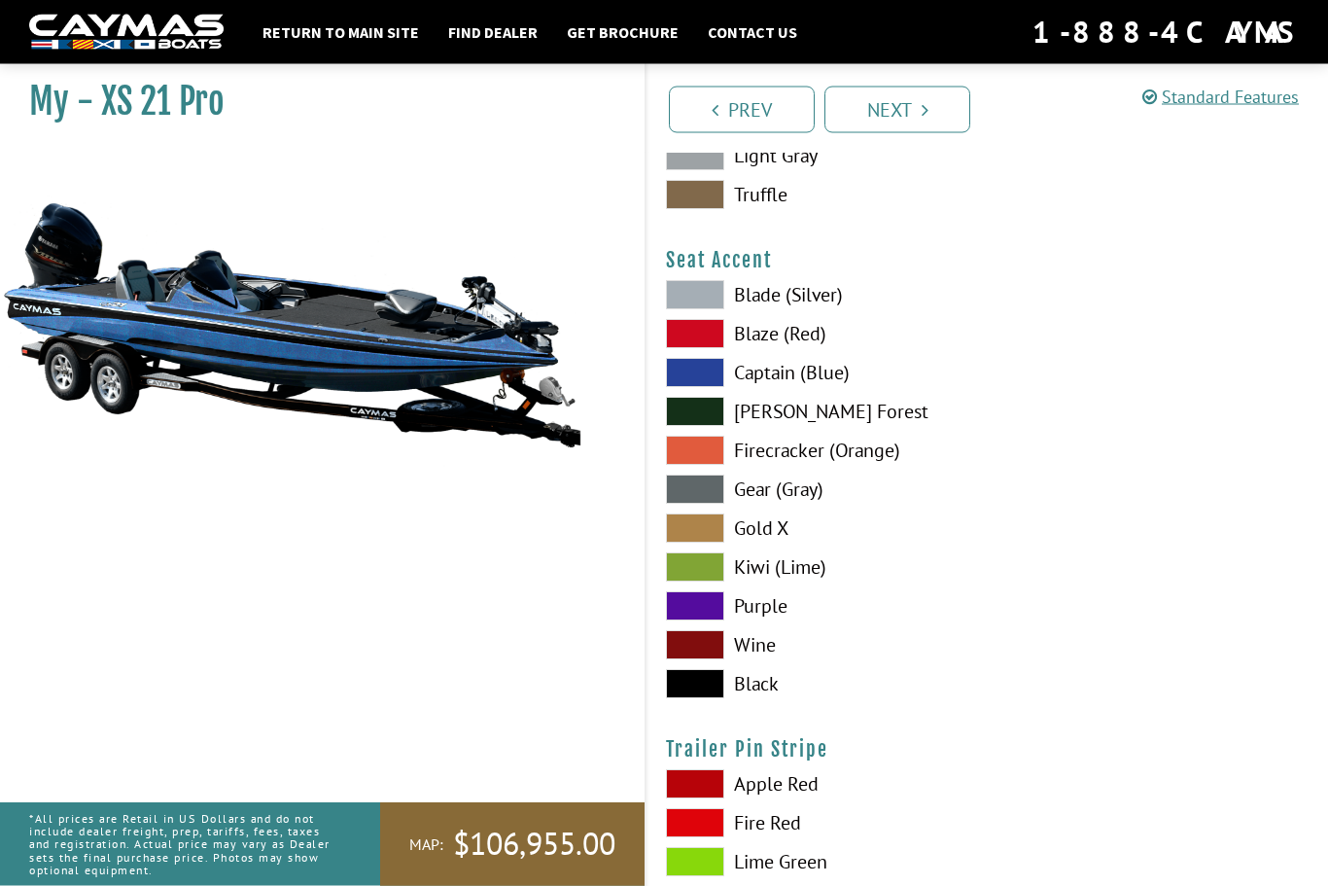
scroll to position [10611, 0]
click at [695, 698] on span at bounding box center [695, 683] width 58 height 29
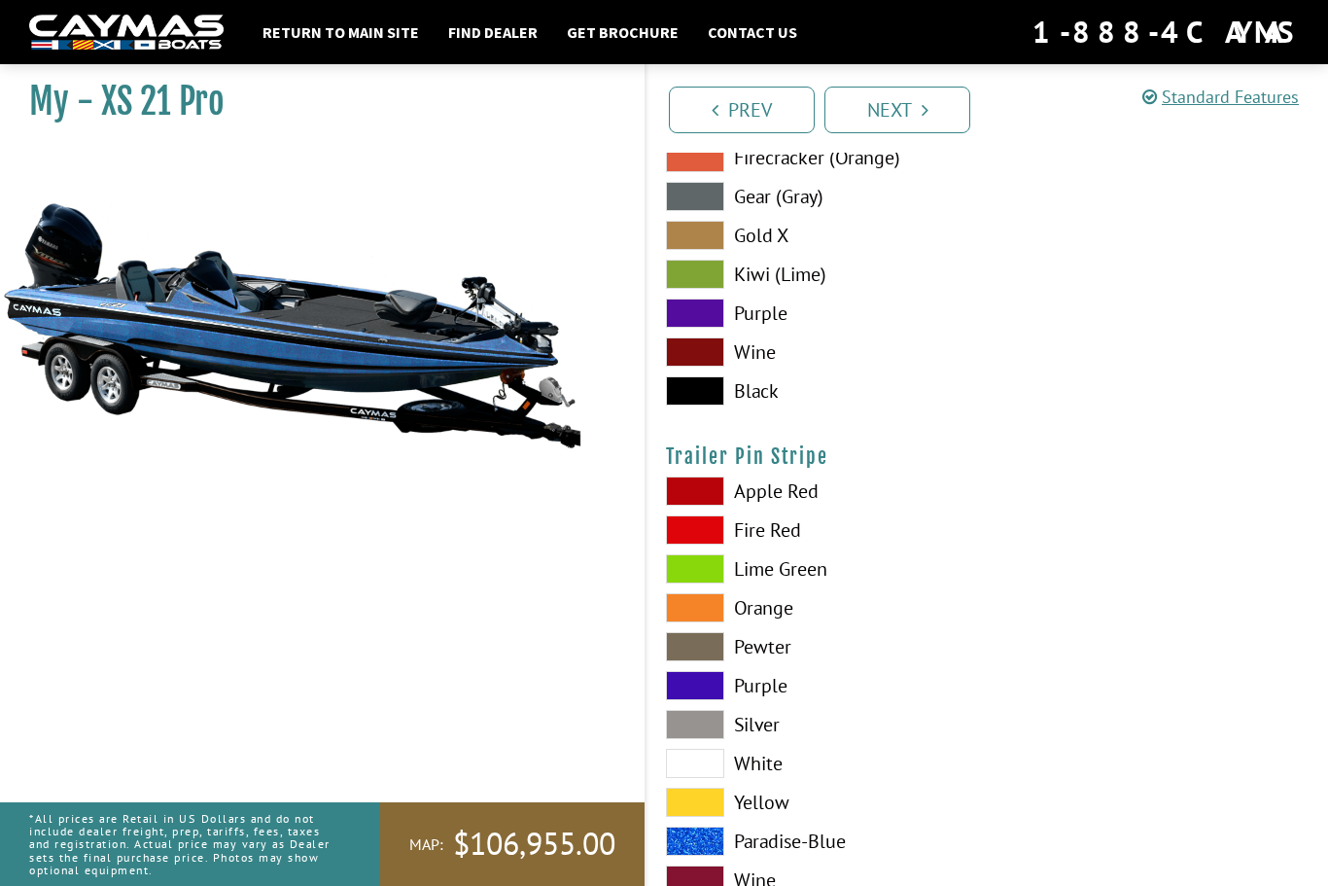
scroll to position [10925, 0]
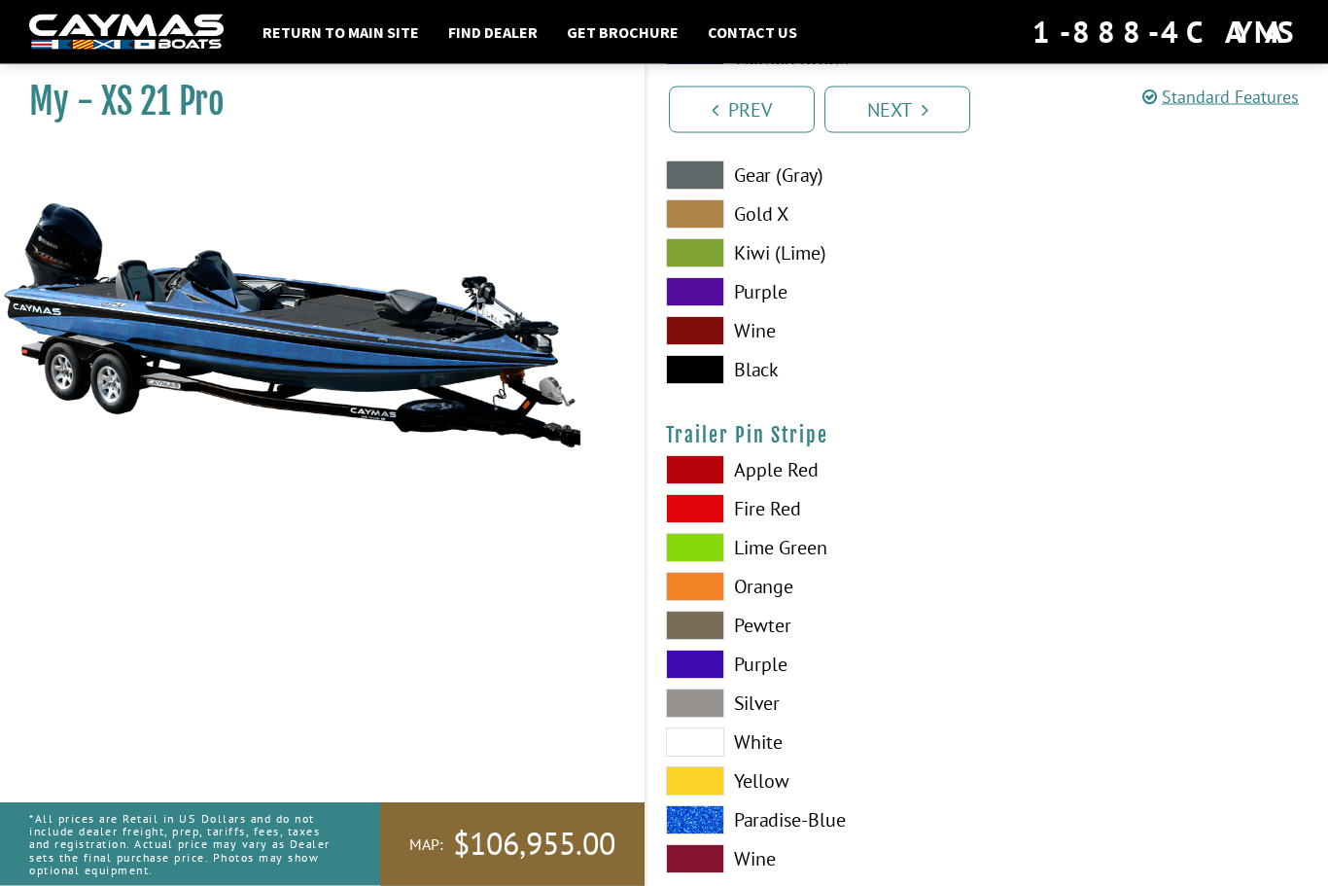
click at [697, 835] on span at bounding box center [695, 820] width 58 height 29
click at [900, 95] on link "Next" at bounding box center [898, 110] width 146 height 47
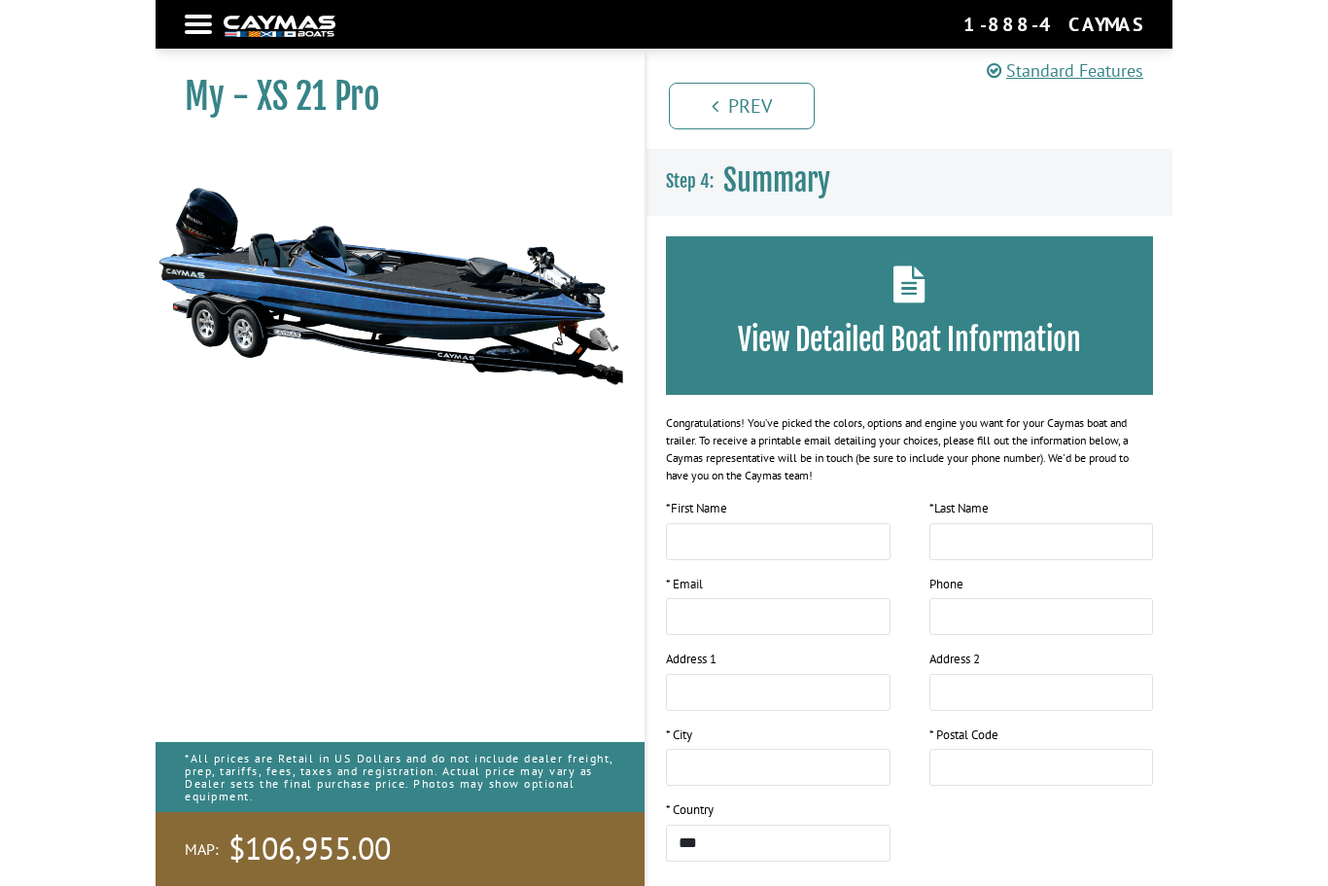
scroll to position [65, 0]
